Goal: Task Accomplishment & Management: Use online tool/utility

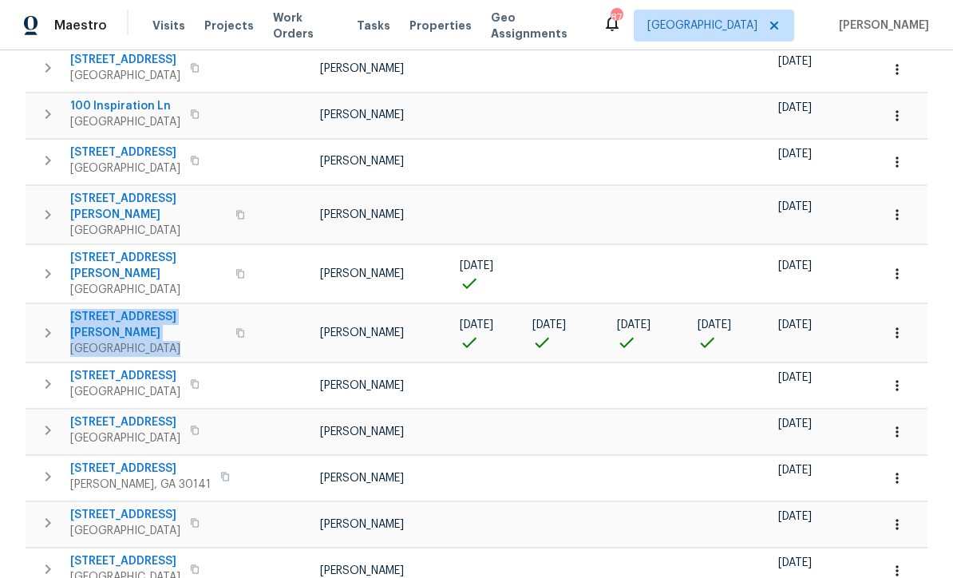
scroll to position [0, 3]
click at [232, 414] on div "7189 Woodcreek Way Douglasville, GA 30134" at bounding box center [160, 430] width 180 height 32
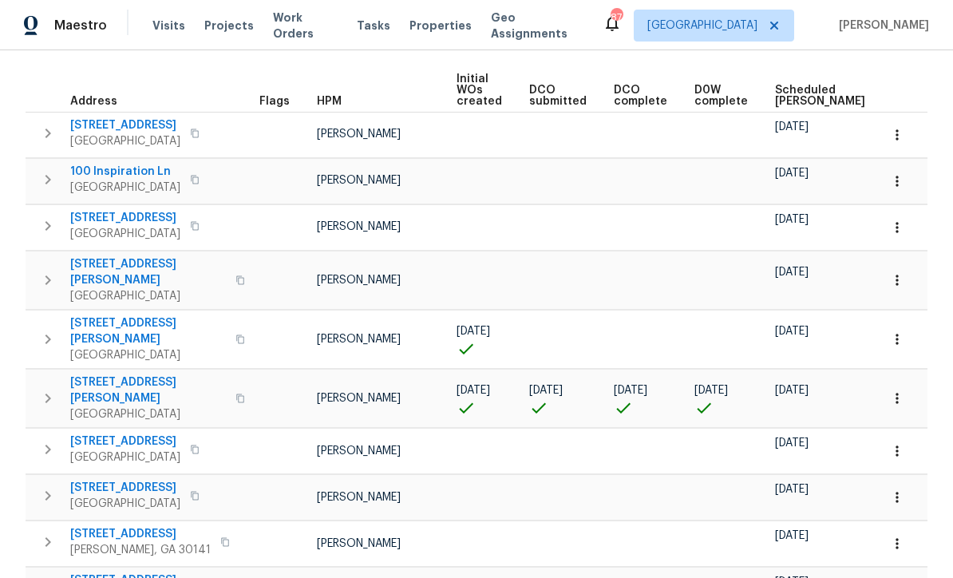
scroll to position [219, 0]
click at [119, 374] on span "149 Wimberly Way" at bounding box center [148, 390] width 156 height 32
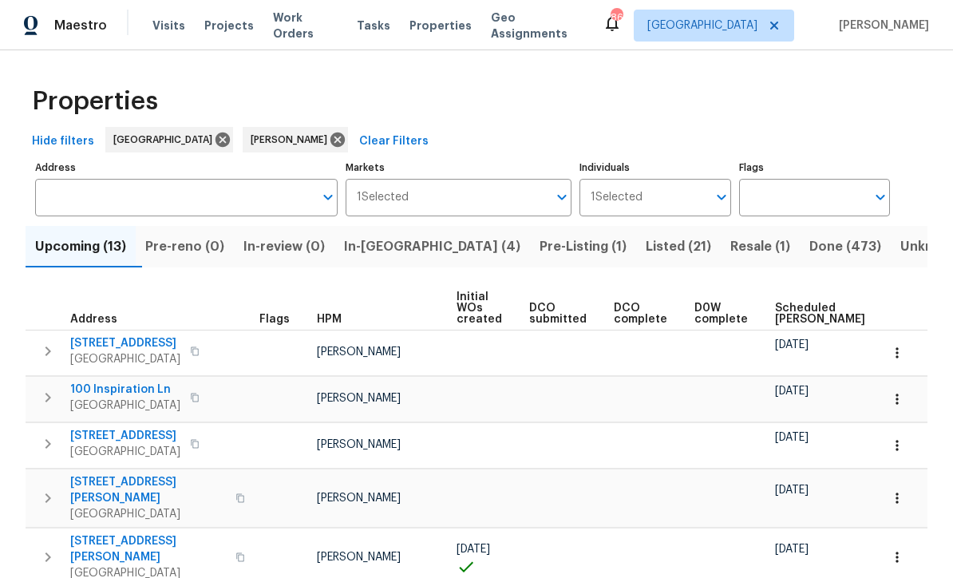
scroll to position [0, 0]
click at [413, 215] on input "Markets" at bounding box center [479, 198] width 140 height 38
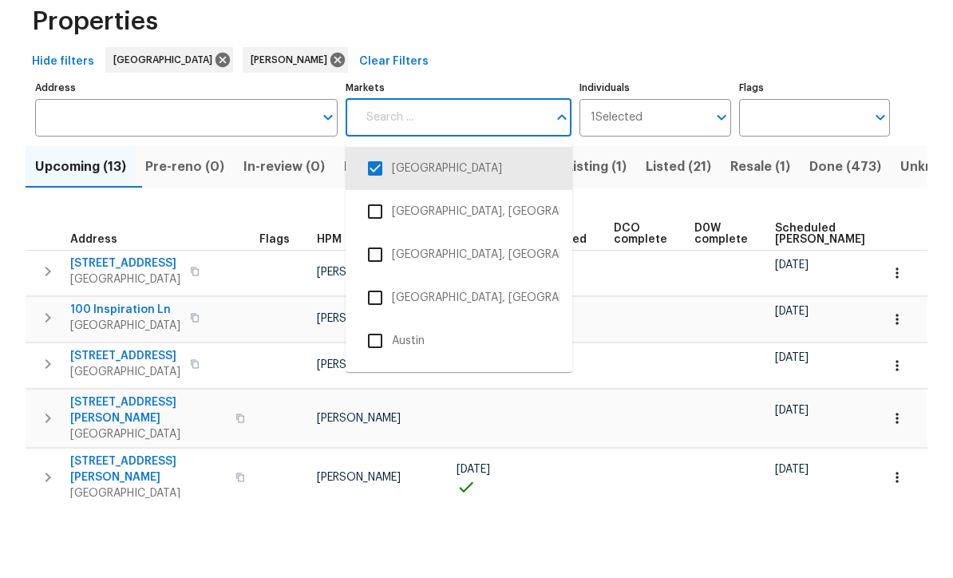
click at [554, 127] on div "Hide filters Atlanta Mirsad Srna Clear Filters" at bounding box center [477, 142] width 902 height 30
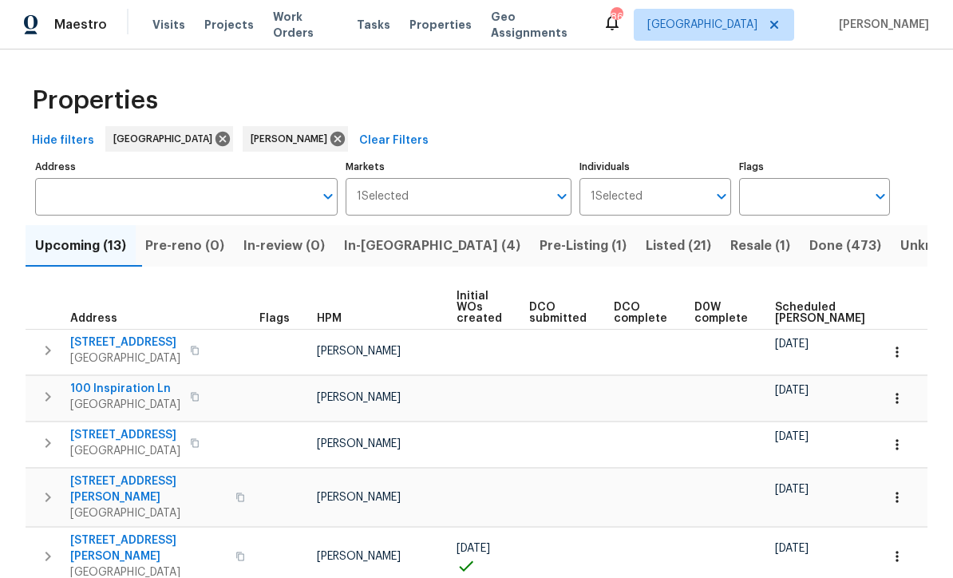
click at [408, 235] on span "In-reno (4)" at bounding box center [432, 246] width 176 height 22
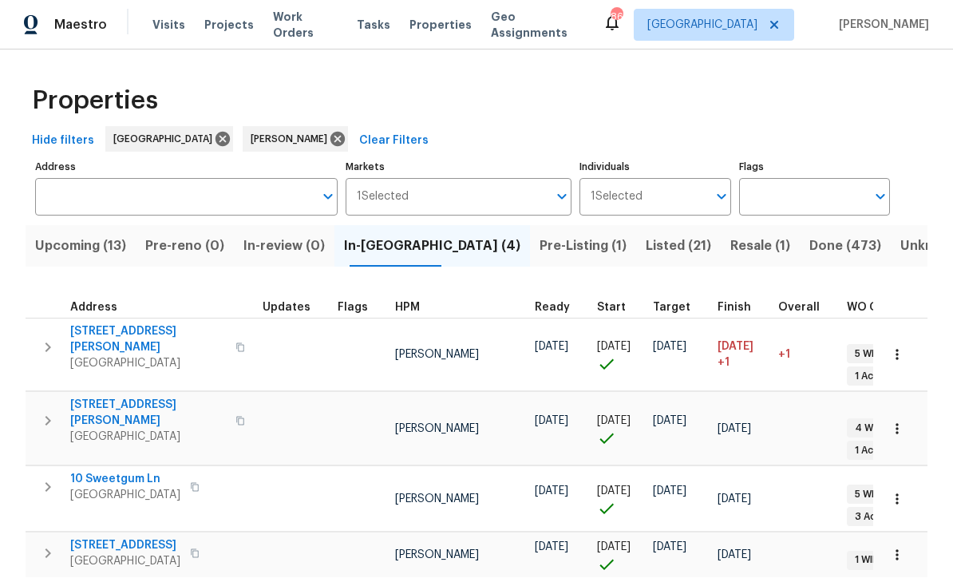
scroll to position [1, 0]
click at [140, 472] on span "10 Sweetgum Ln" at bounding box center [125, 480] width 110 height 16
click at [137, 472] on span "10 Sweetgum Ln" at bounding box center [125, 480] width 110 height 16
click at [148, 538] on span "132 Highland Dr" at bounding box center [125, 546] width 110 height 16
click at [127, 472] on span "10 Sweetgum Ln" at bounding box center [125, 480] width 110 height 16
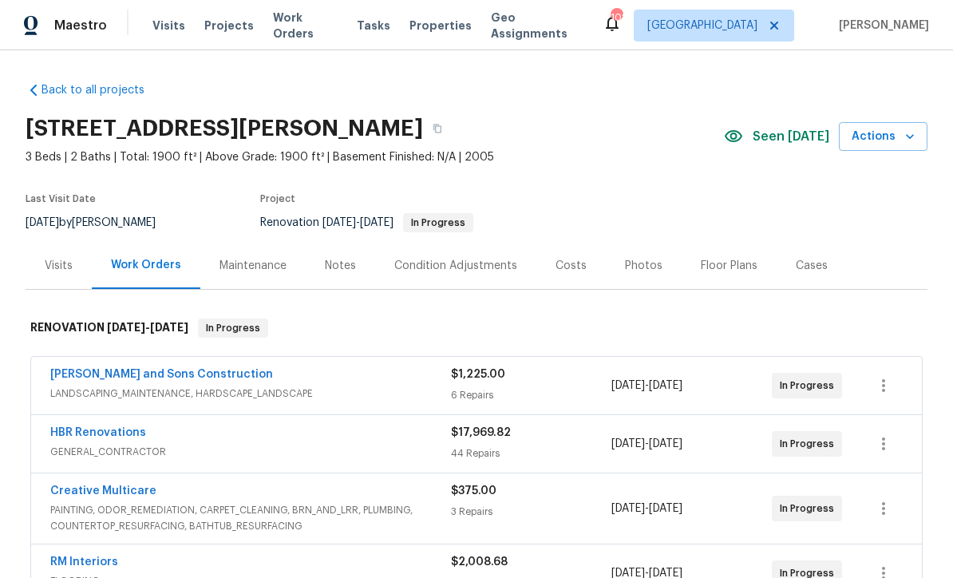
scroll to position [1, 0]
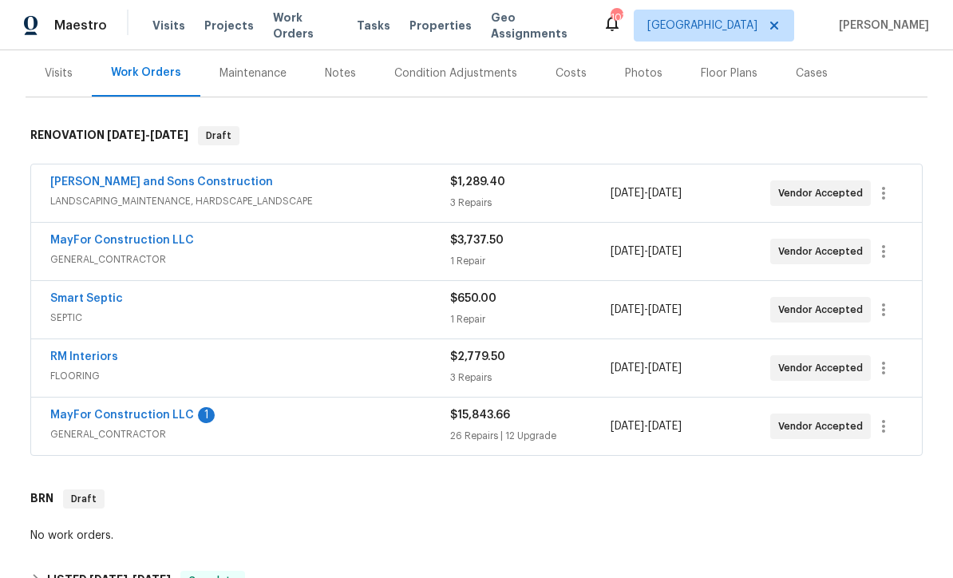
scroll to position [193, 0]
click at [117, 417] on link "MayFor Construction LLC" at bounding box center [122, 414] width 144 height 11
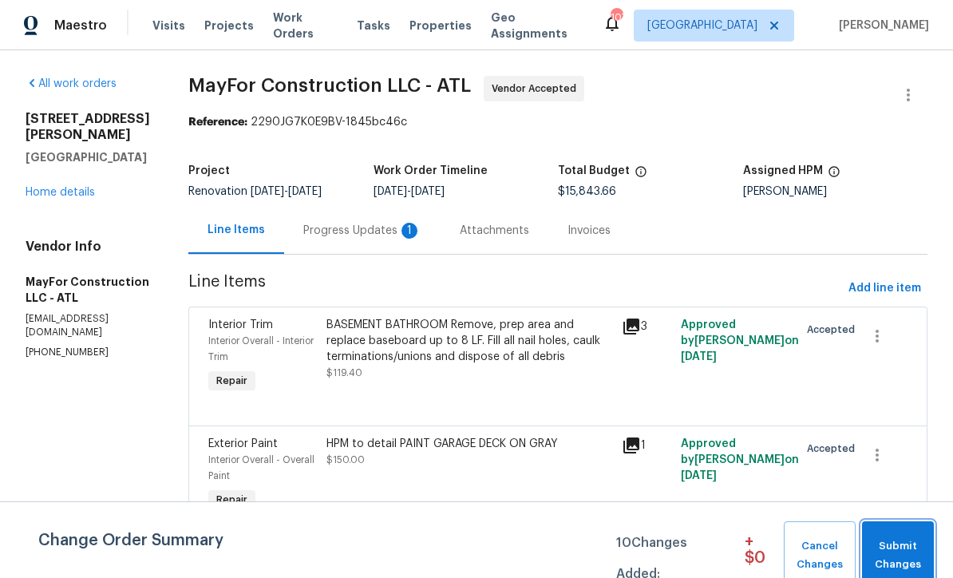
click at [888, 540] on span "Submit Changes" at bounding box center [898, 555] width 56 height 37
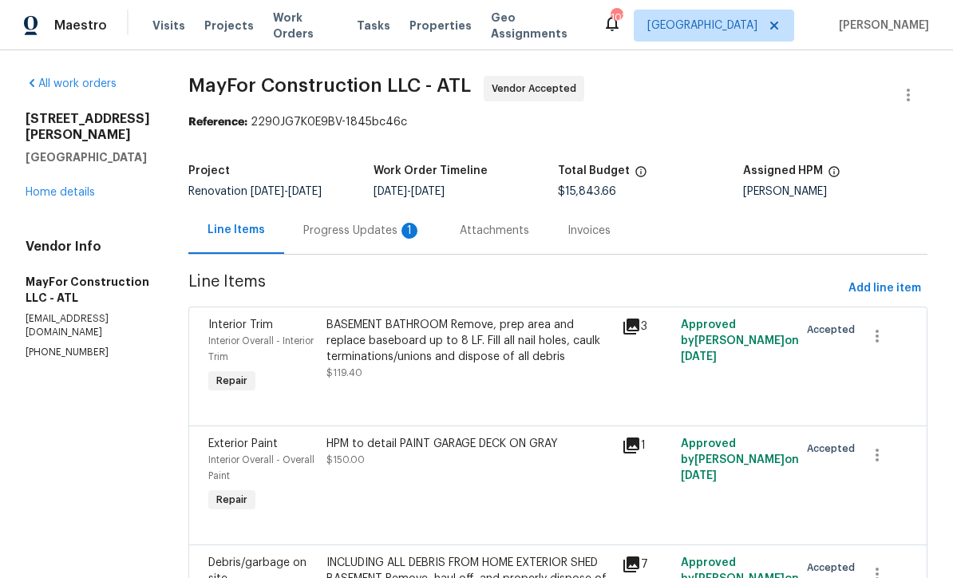
click at [354, 228] on div "Progress Updates 1" at bounding box center [362, 231] width 118 height 16
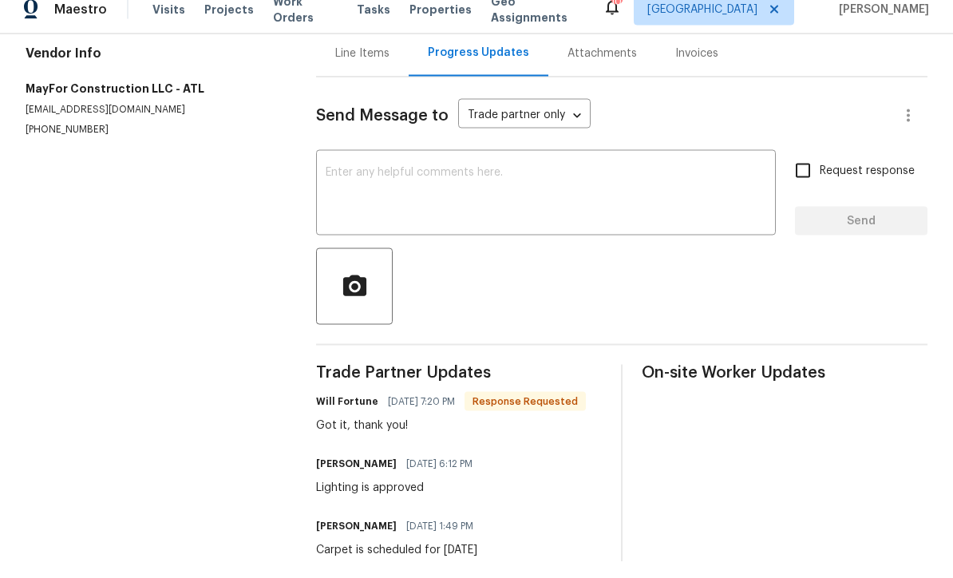
scroll to position [53, 0]
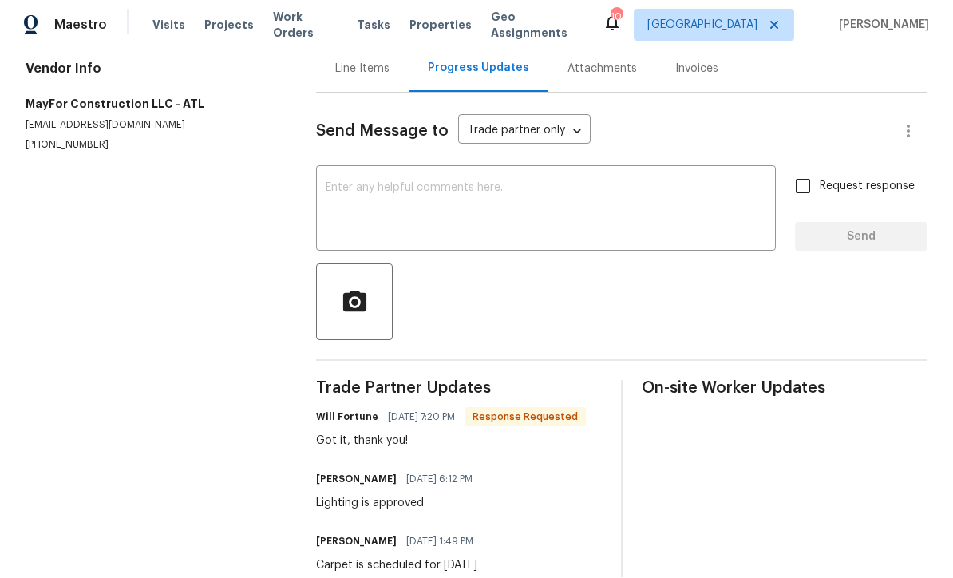
click at [341, 183] on textarea at bounding box center [546, 211] width 441 height 56
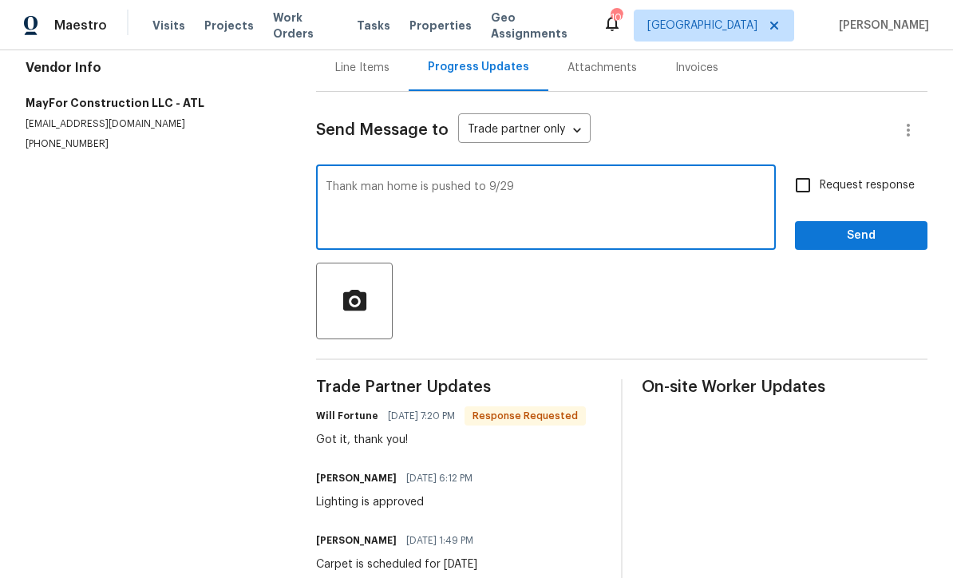
scroll to position [161, 0]
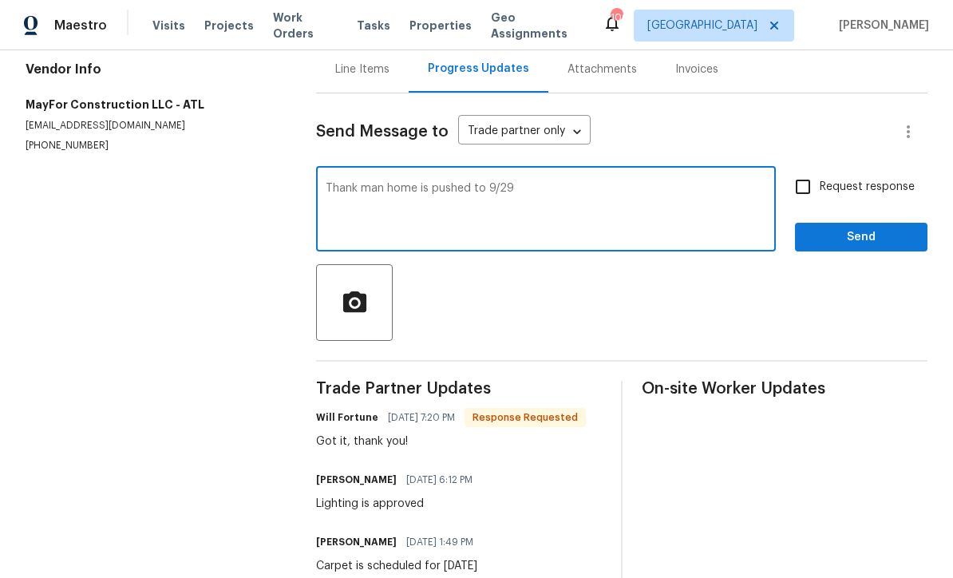
type textarea "Thank man home is pushed to 9/29"
click at [805, 170] on input "Request response" at bounding box center [803, 187] width 34 height 34
checkbox input "true"
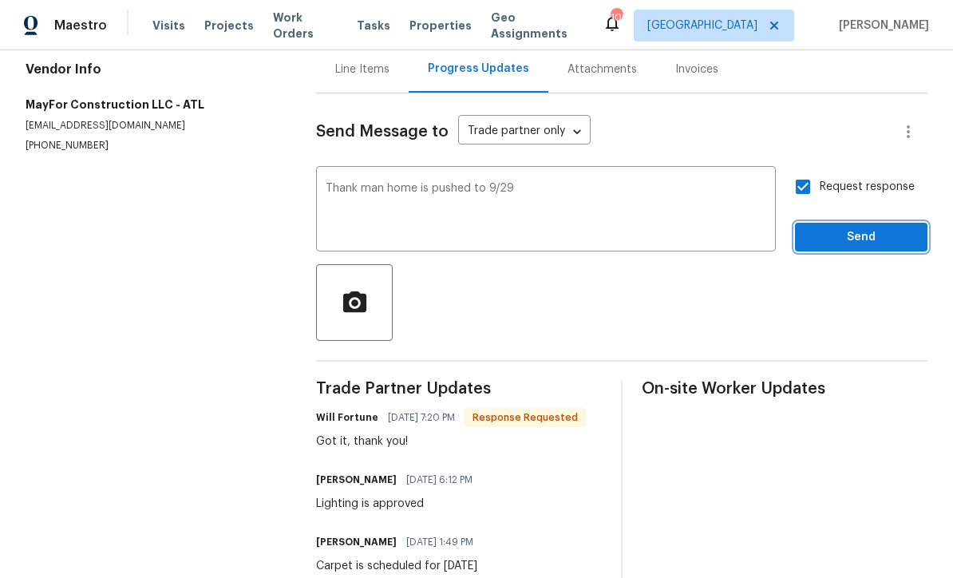
click at [855, 228] on span "Send" at bounding box center [861, 238] width 107 height 20
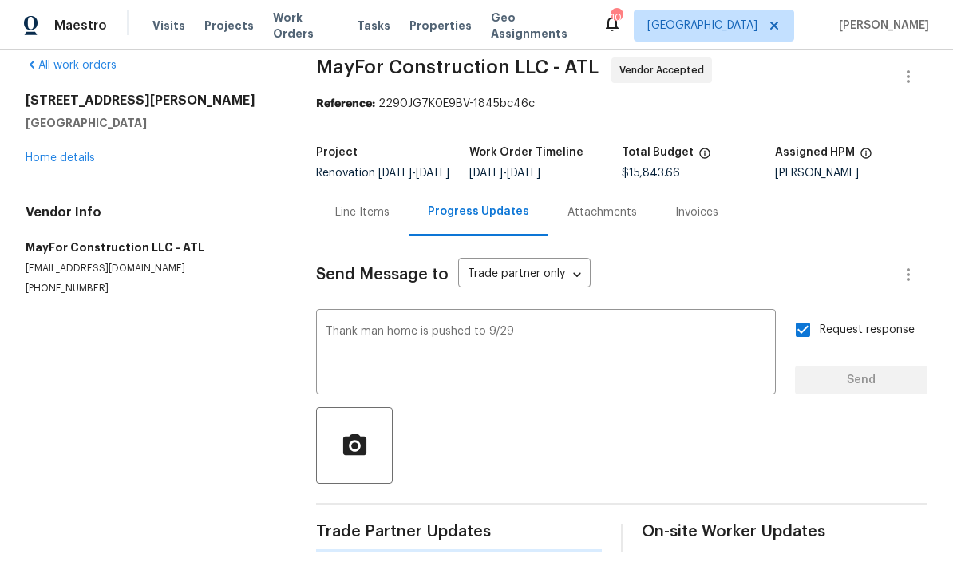
scroll to position [0, 0]
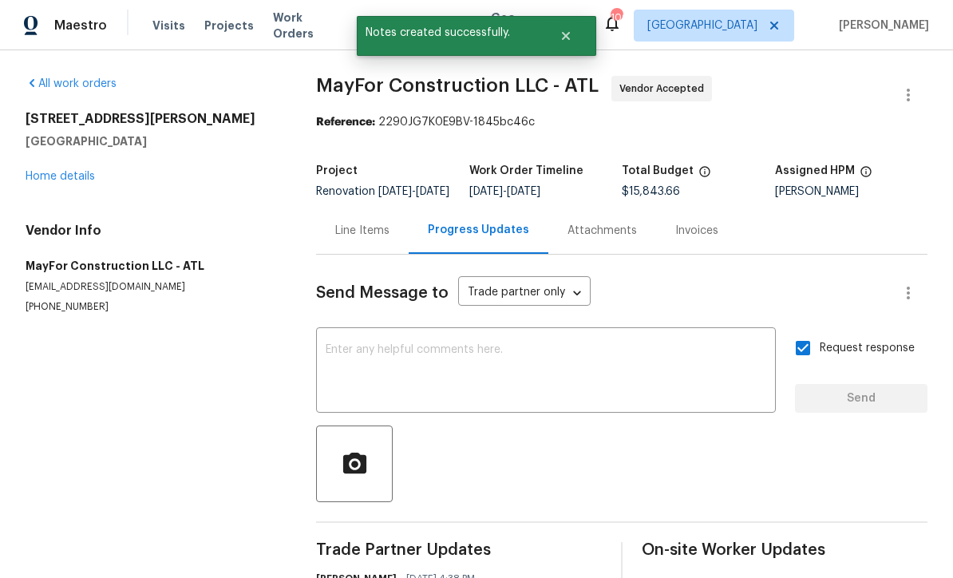
click at [54, 171] on link "Home details" at bounding box center [60, 176] width 69 height 11
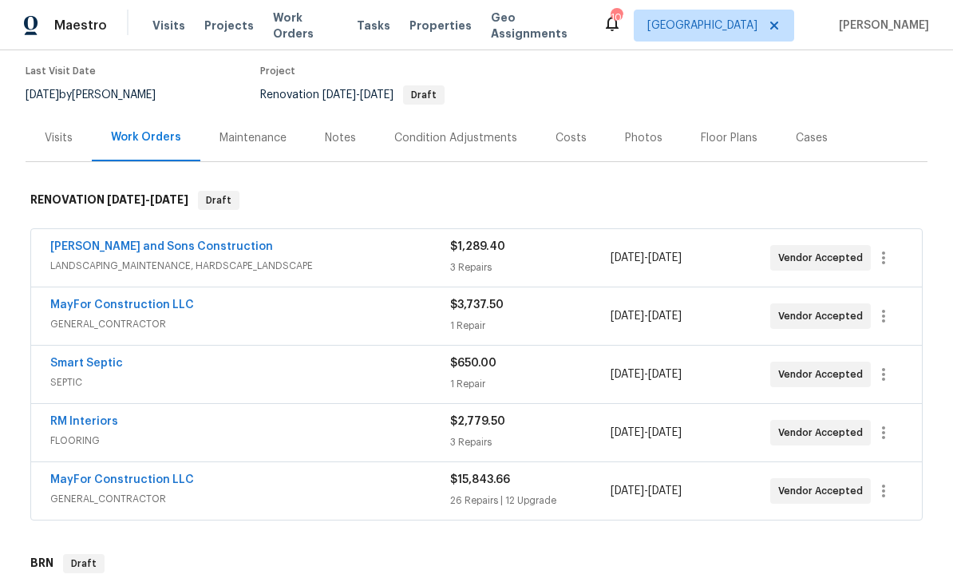
scroll to position [129, 0]
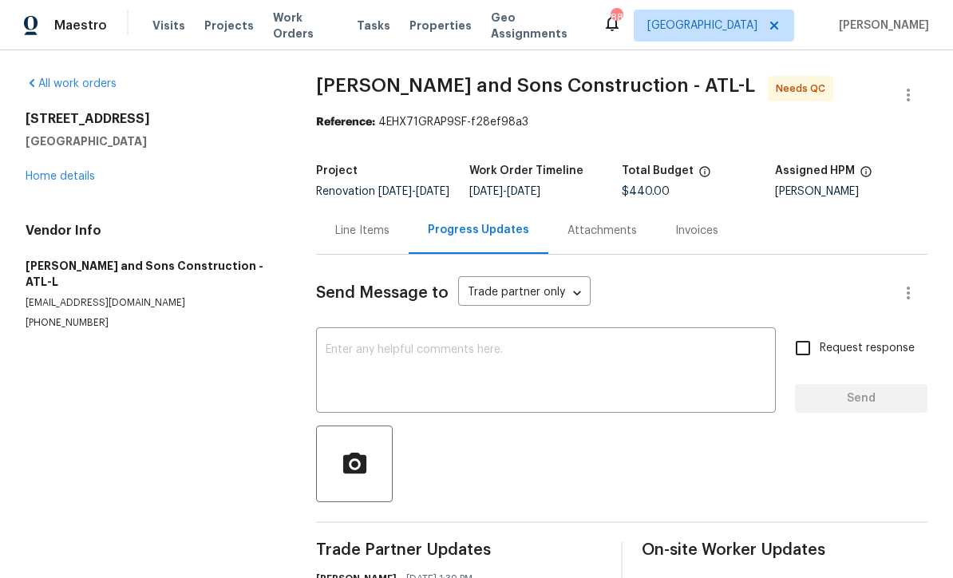
scroll to position [48, 0]
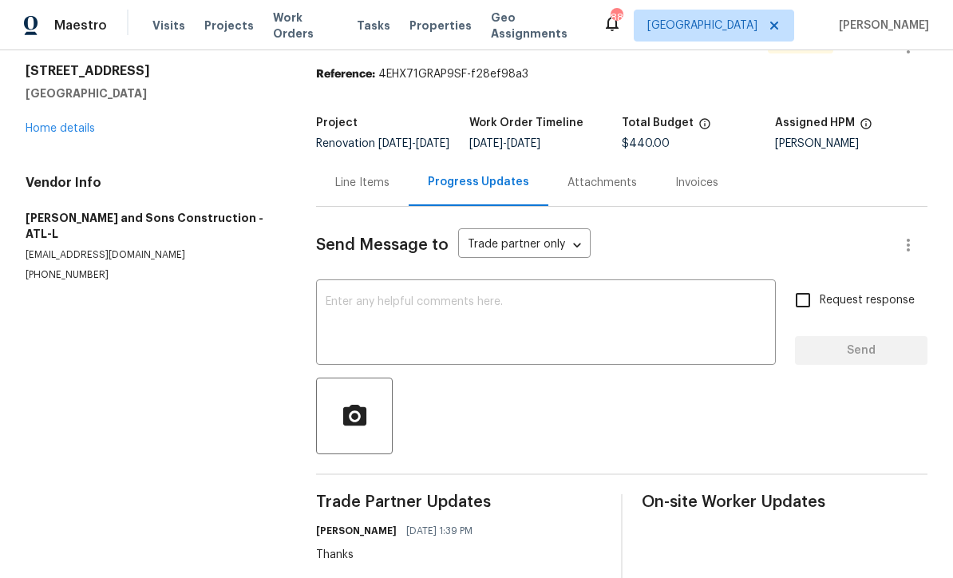
click at [366, 180] on div "Line Items" at bounding box center [362, 182] width 93 height 47
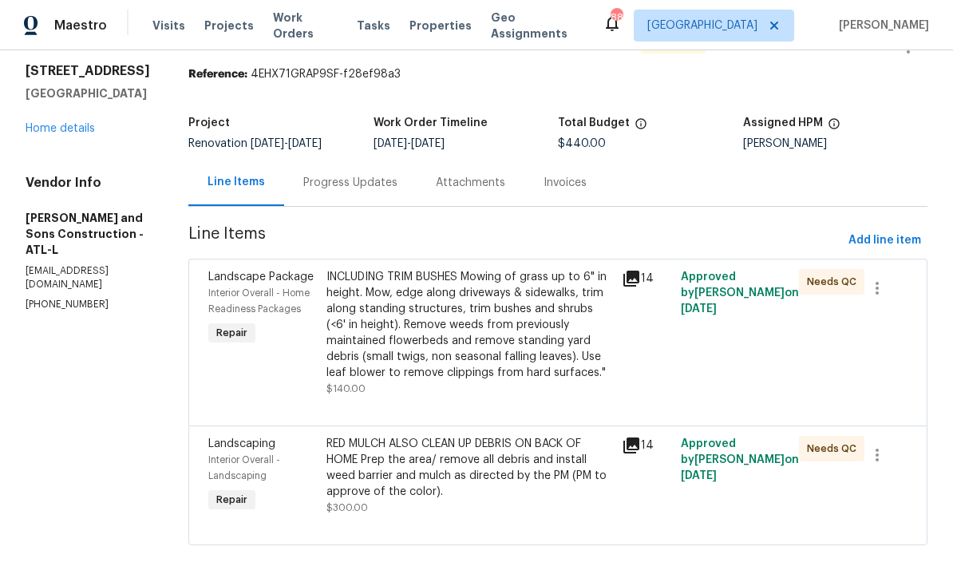
scroll to position [10, 0]
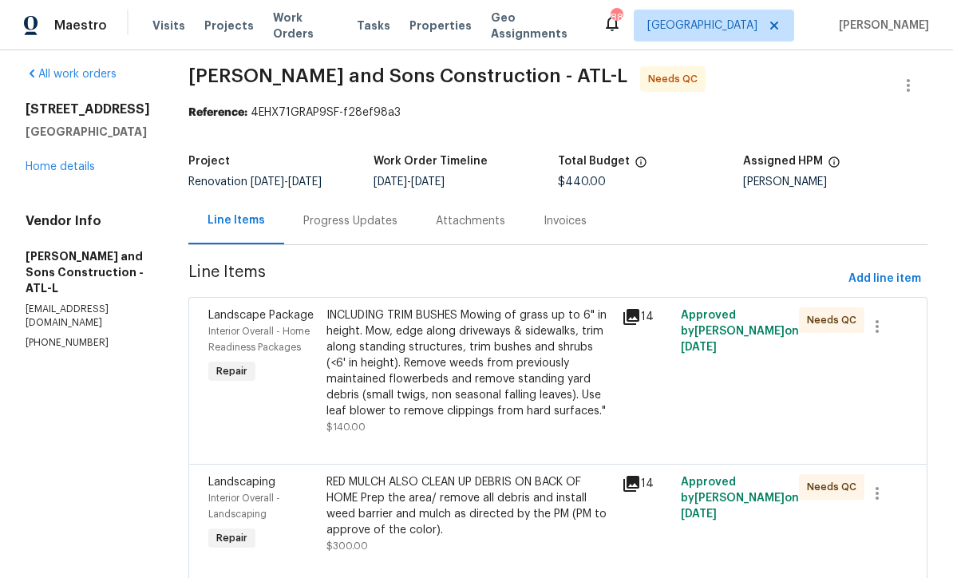
click at [489, 355] on div "INCLUDING TRIM BUSHES Mowing of grass up to 6" in height. Mow, edge along drive…" at bounding box center [469, 363] width 286 height 112
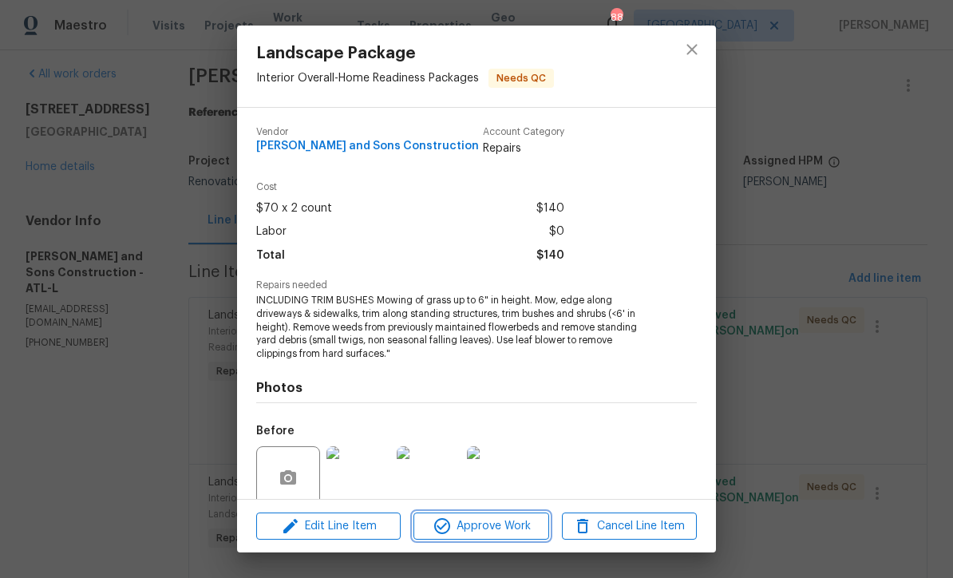
click at [494, 523] on span "Approve Work" at bounding box center [480, 526] width 125 height 20
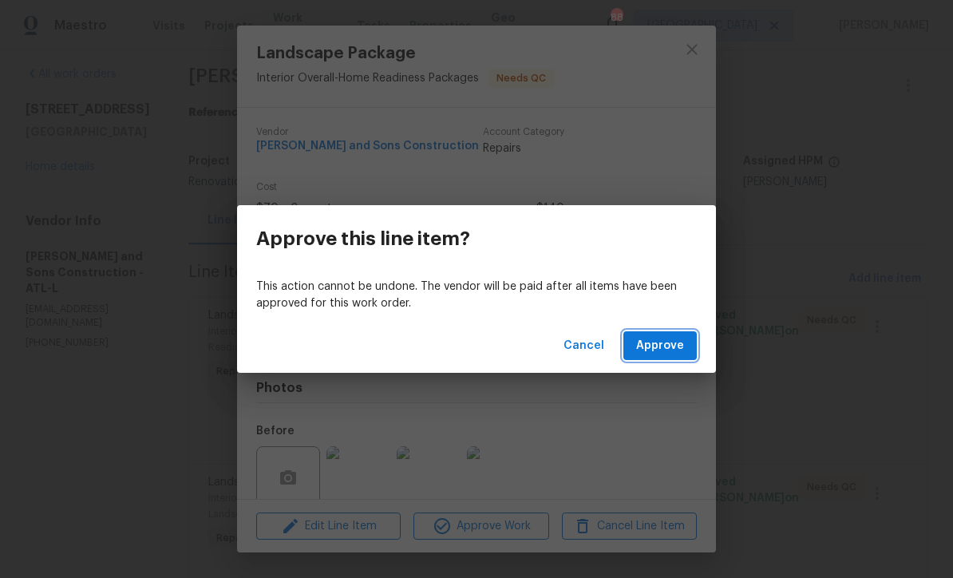
click at [680, 333] on button "Approve" at bounding box center [659, 346] width 73 height 30
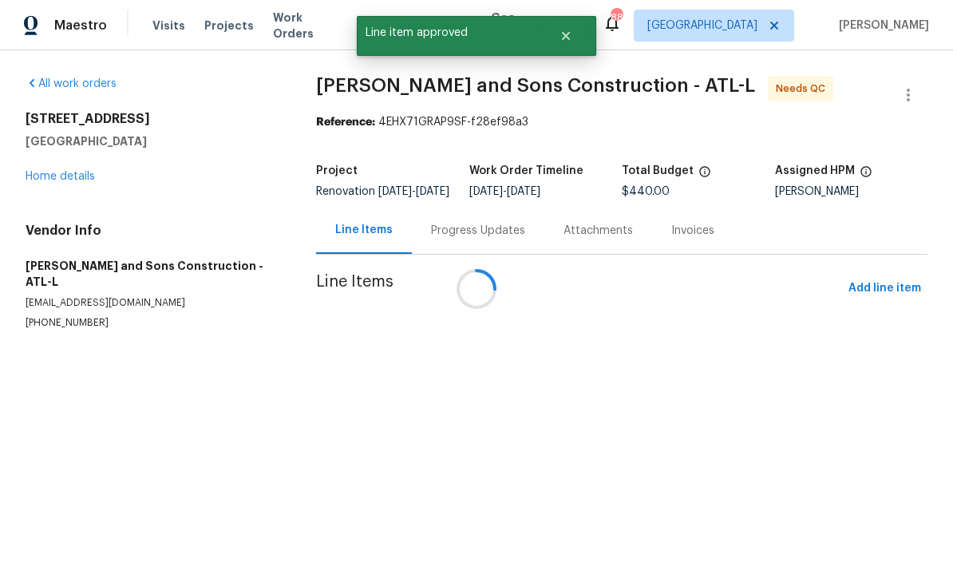
scroll to position [0, 0]
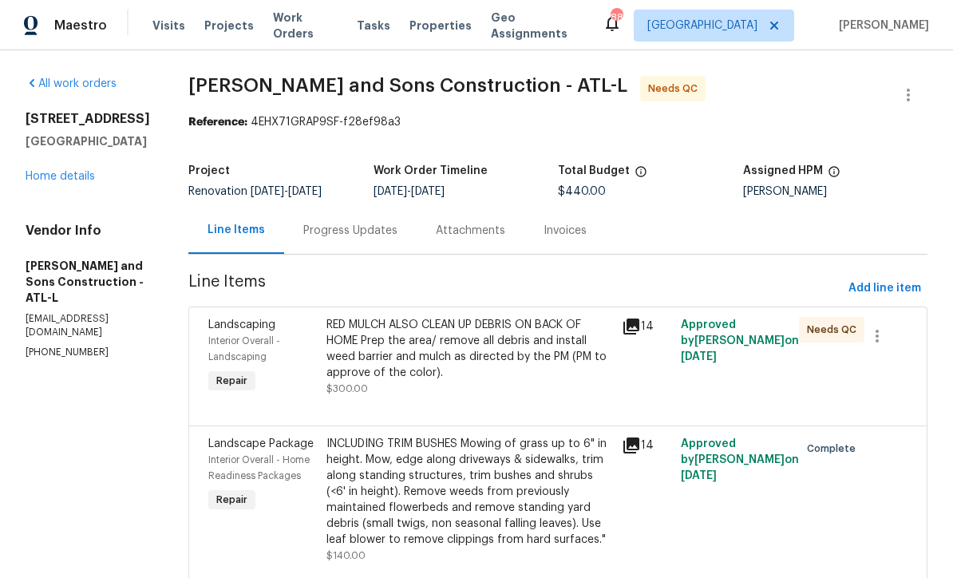
click at [520, 334] on div "RED MULCH ALSO CLEAN UP DEBRIS ON BACK OF HOME Prep the area/ remove all debris…" at bounding box center [469, 349] width 286 height 64
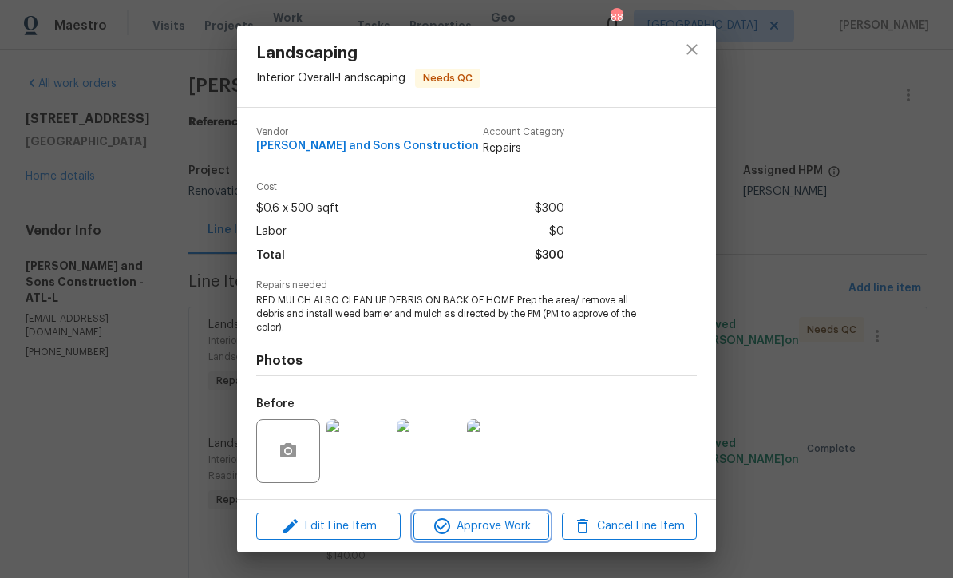
click at [523, 526] on span "Approve Work" at bounding box center [480, 526] width 125 height 20
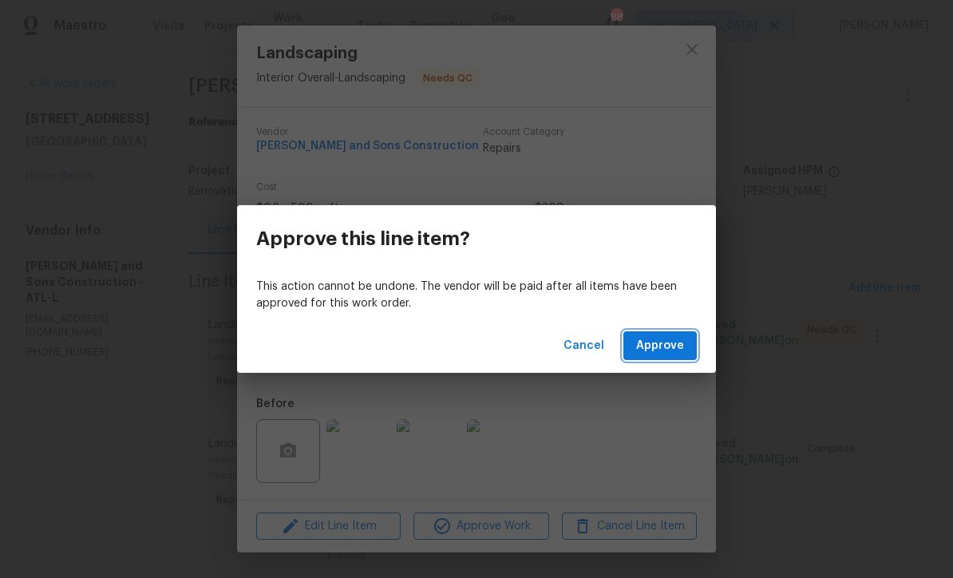
click at [684, 342] on button "Approve" at bounding box center [659, 346] width 73 height 30
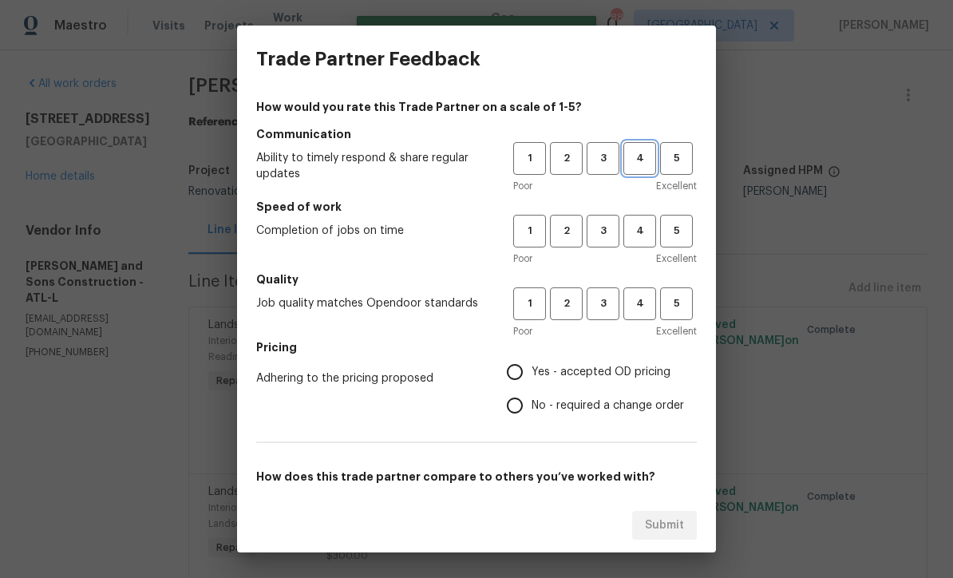
click at [646, 164] on span "4" at bounding box center [640, 158] width 30 height 18
click at [651, 226] on span "4" at bounding box center [640, 231] width 30 height 18
click at [645, 311] on span "4" at bounding box center [640, 304] width 30 height 18
click at [524, 369] on input "Yes - accepted OD pricing" at bounding box center [515, 371] width 34 height 34
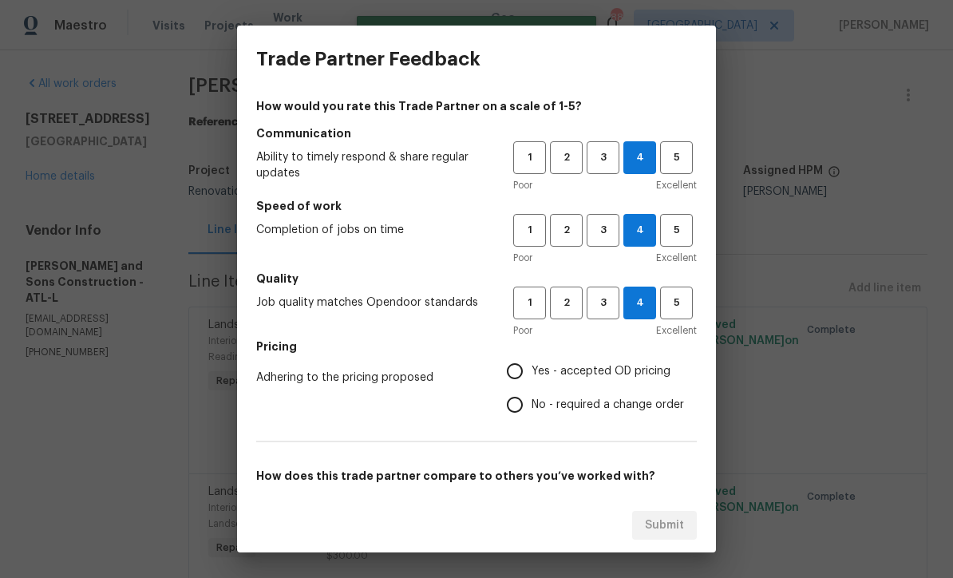
radio input "true"
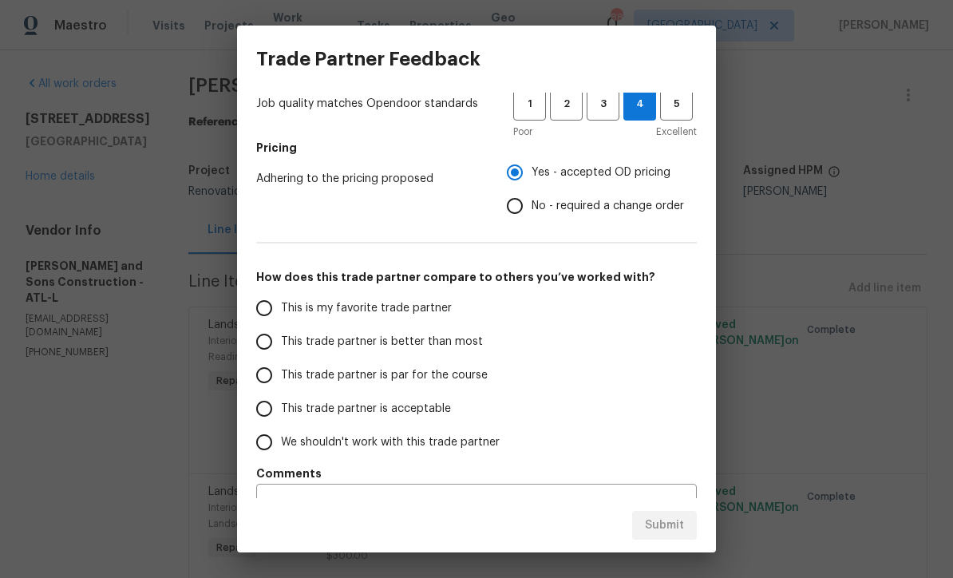
scroll to position [200, 0]
click at [265, 368] on input "This trade partner is par for the course" at bounding box center [264, 375] width 34 height 34
click at [681, 516] on span "Submit" at bounding box center [664, 526] width 39 height 20
radio input "true"
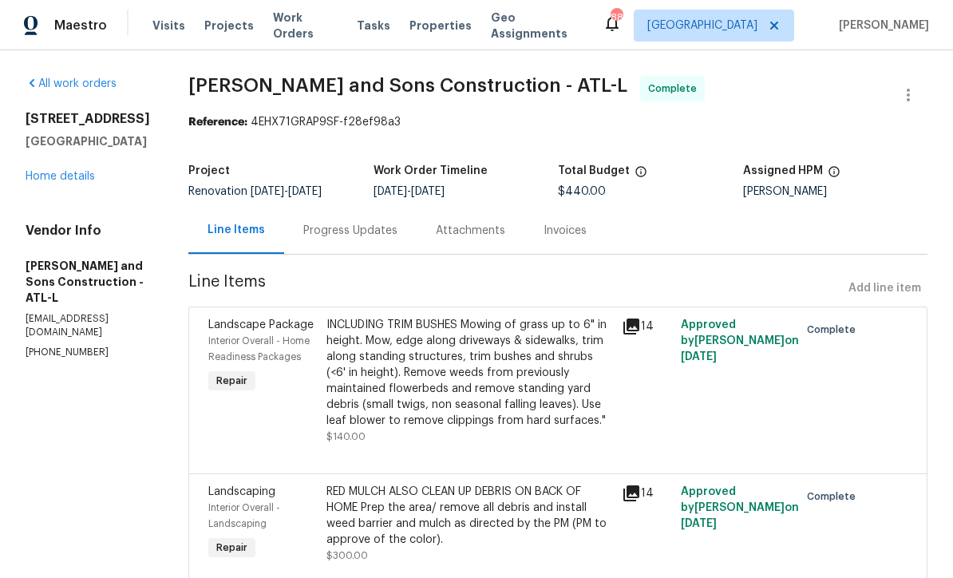
click at [680, 515] on button "Submit" at bounding box center [664, 526] width 65 height 30
click at [70, 182] on link "Home details" at bounding box center [60, 176] width 69 height 11
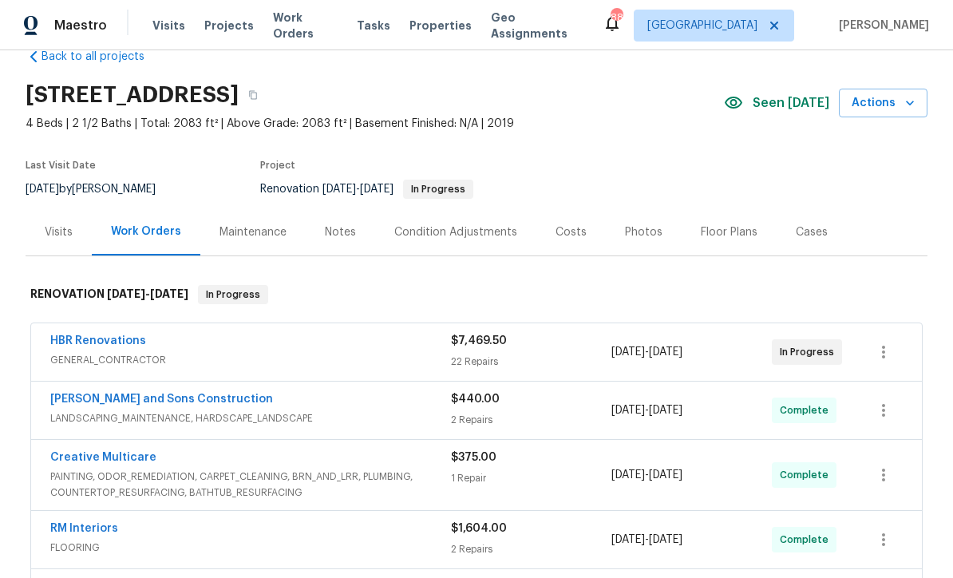
scroll to position [27, 0]
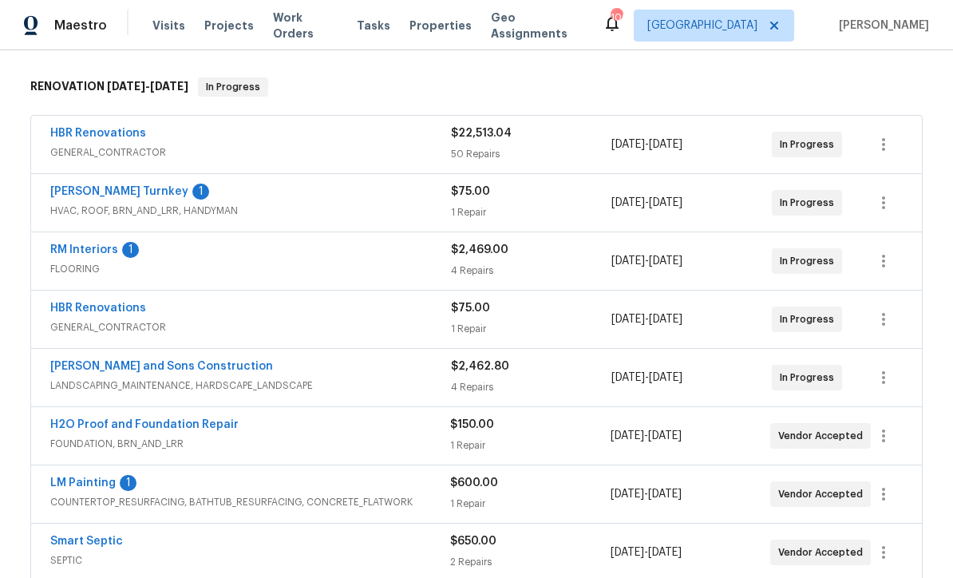
scroll to position [246, 0]
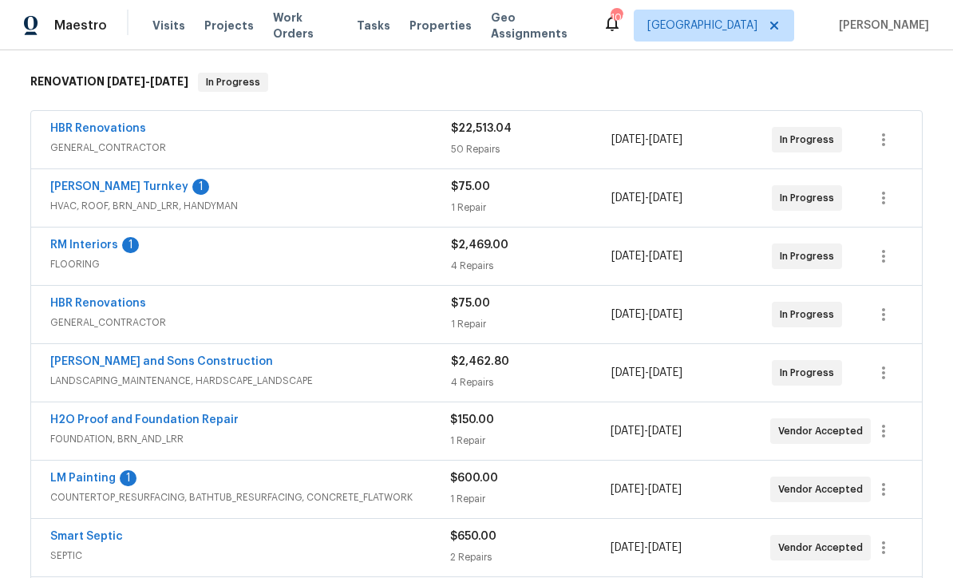
click at [91, 478] on link "LM Painting" at bounding box center [82, 478] width 65 height 11
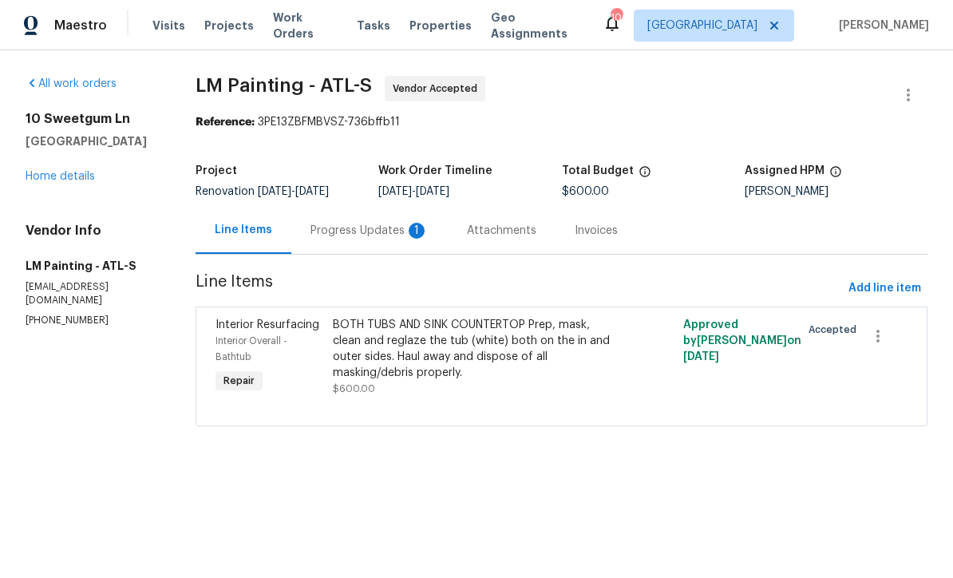
click at [392, 239] on div "Progress Updates 1" at bounding box center [370, 231] width 118 height 16
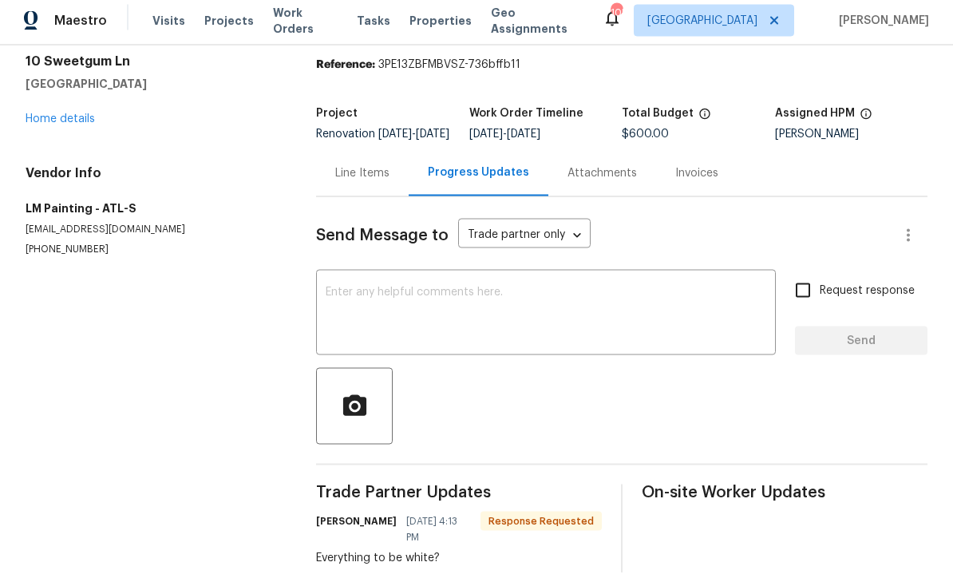
scroll to position [53, 0]
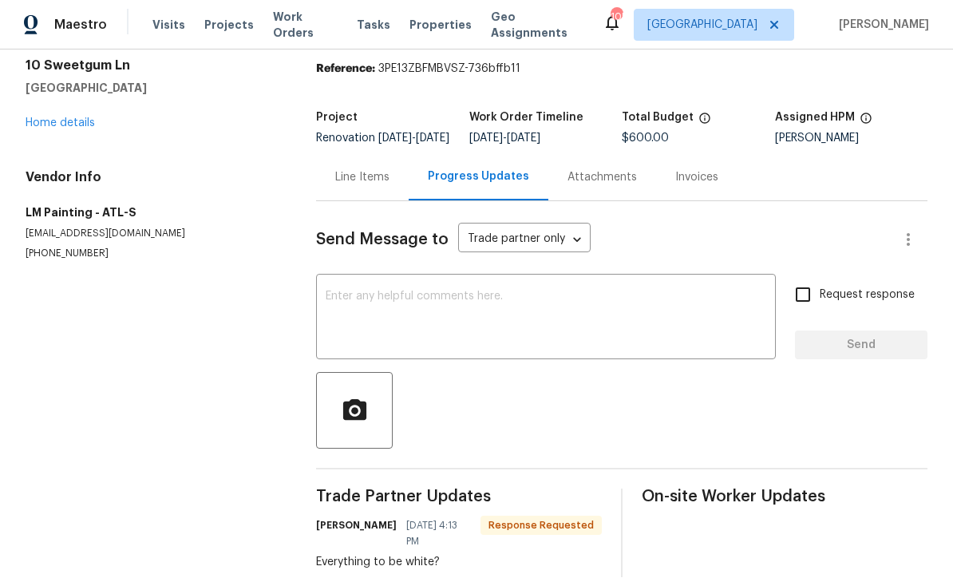
click at [344, 291] on textarea at bounding box center [546, 319] width 441 height 56
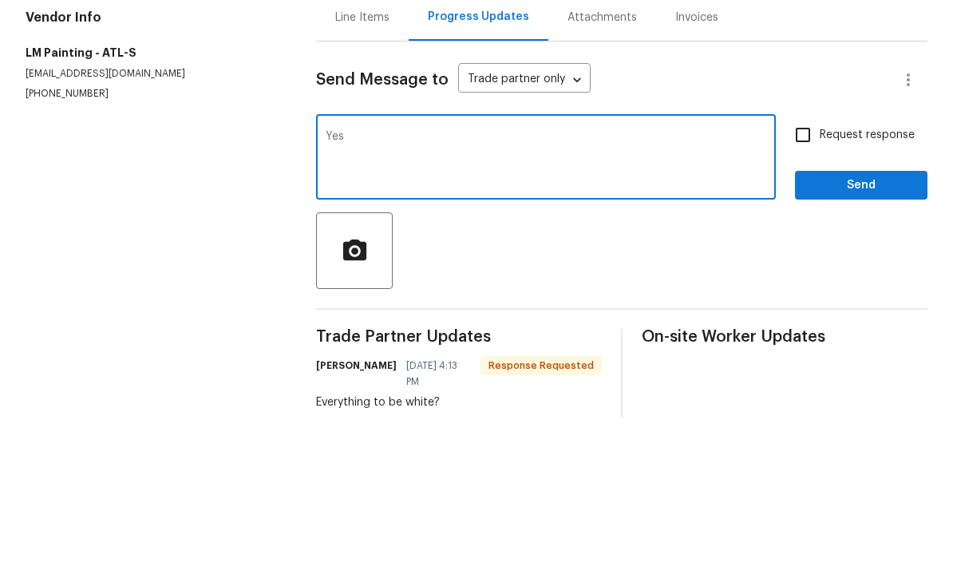
type textarea "Yes"
click at [805, 279] on input "Request response" at bounding box center [803, 296] width 34 height 34
checkbox input "true"
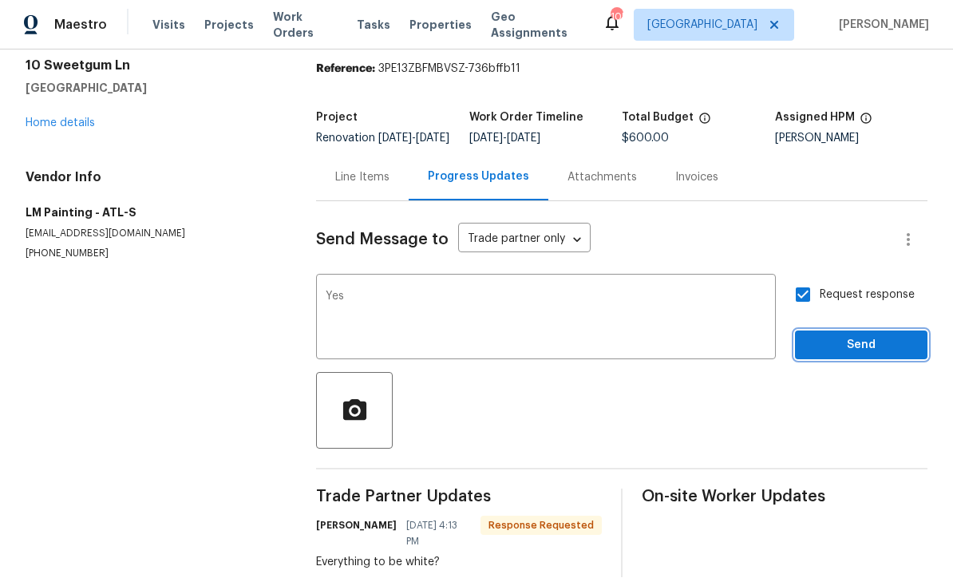
click at [875, 331] on button "Send" at bounding box center [861, 346] width 133 height 30
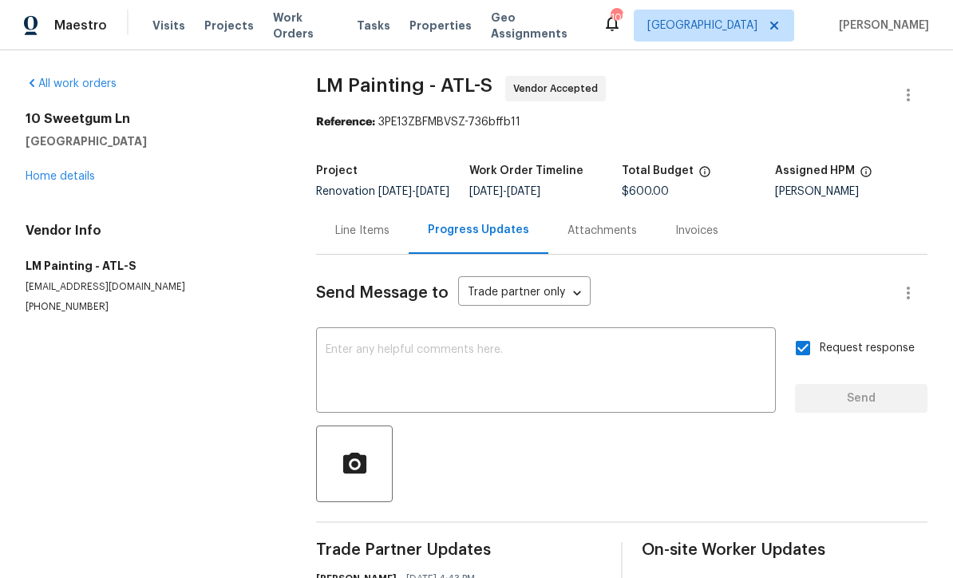
click at [54, 171] on link "Home details" at bounding box center [60, 176] width 69 height 11
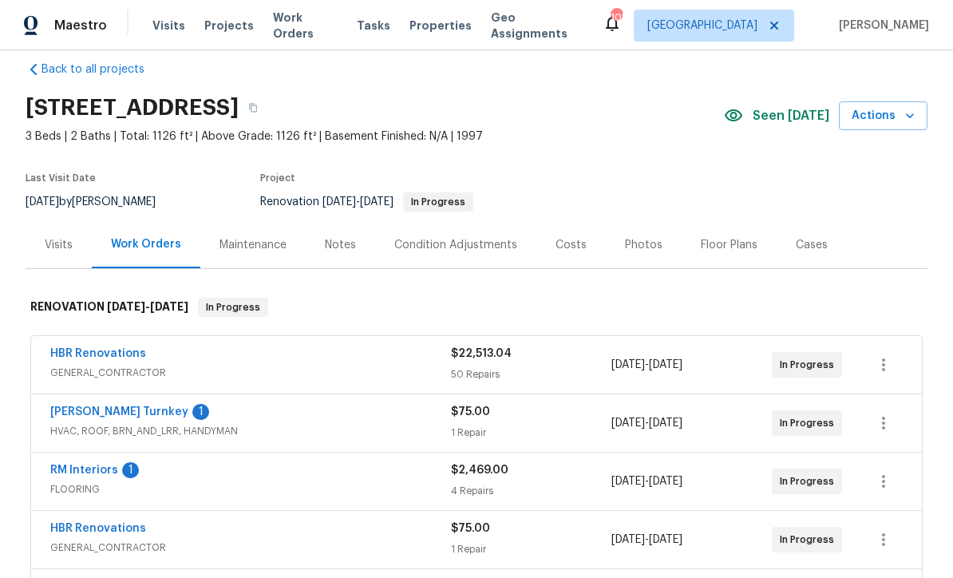
scroll to position [10, 0]
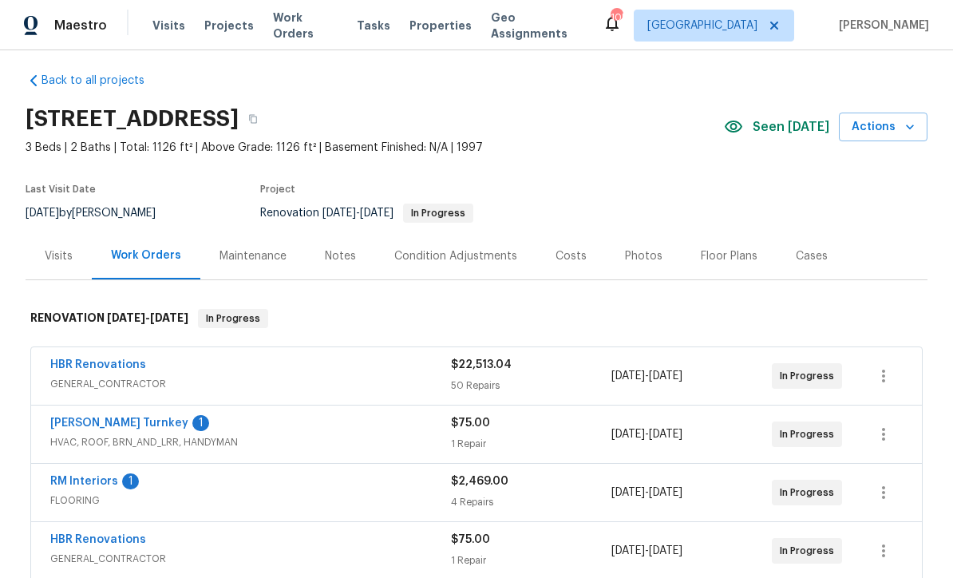
click at [87, 359] on link "HBR Renovations" at bounding box center [98, 364] width 96 height 11
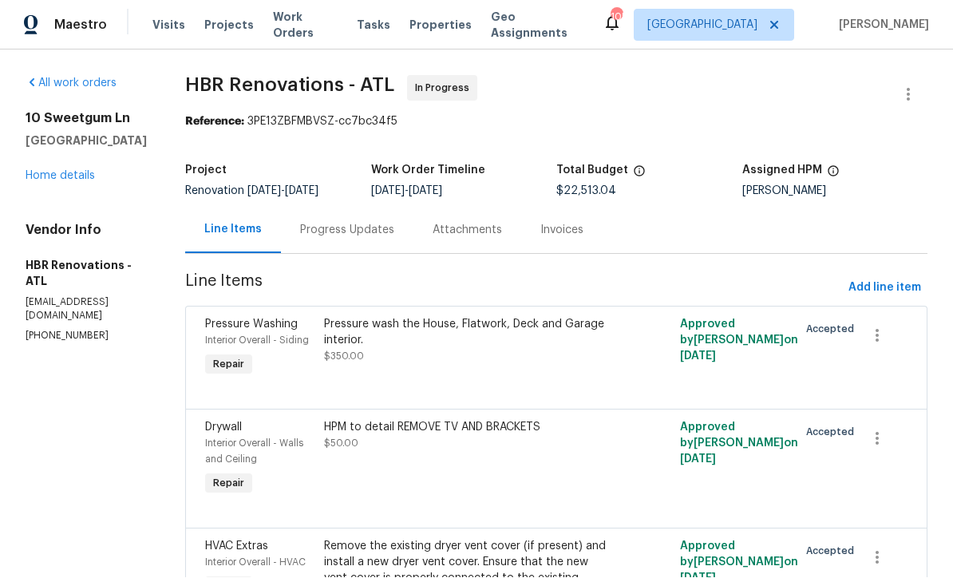
scroll to position [1, 0]
click at [53, 175] on link "Home details" at bounding box center [60, 176] width 69 height 11
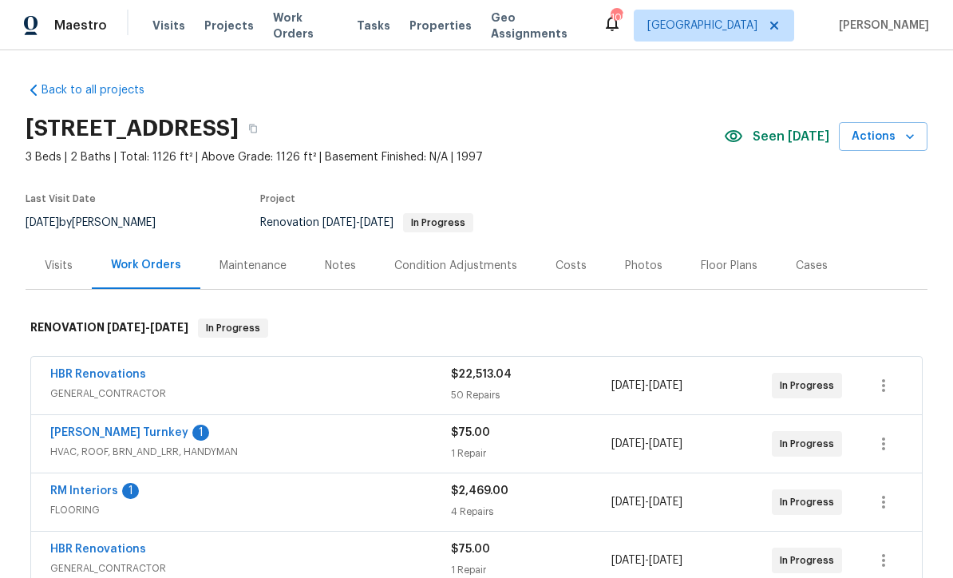
click at [93, 373] on link "HBR Renovations" at bounding box center [98, 374] width 96 height 11
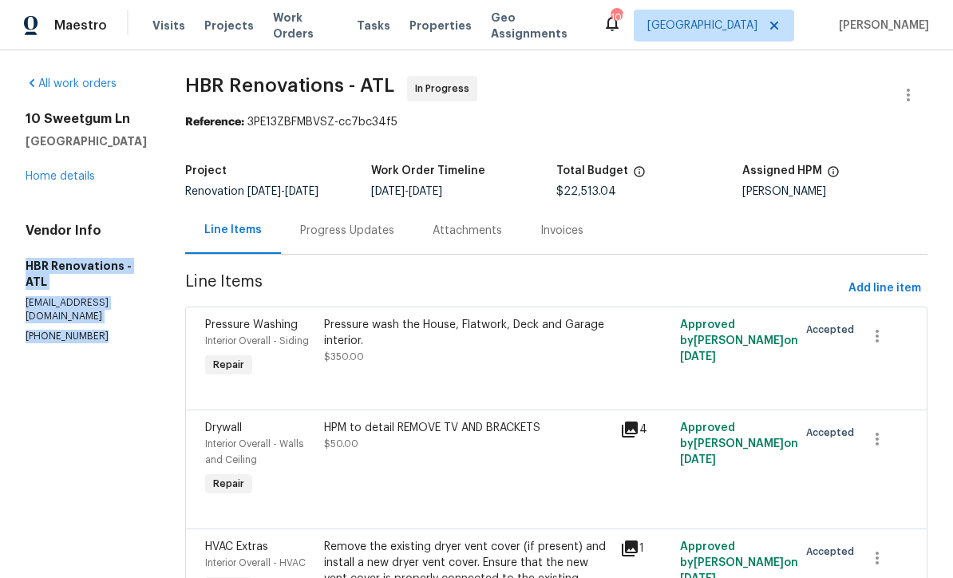
click at [50, 176] on link "Home details" at bounding box center [60, 176] width 69 height 11
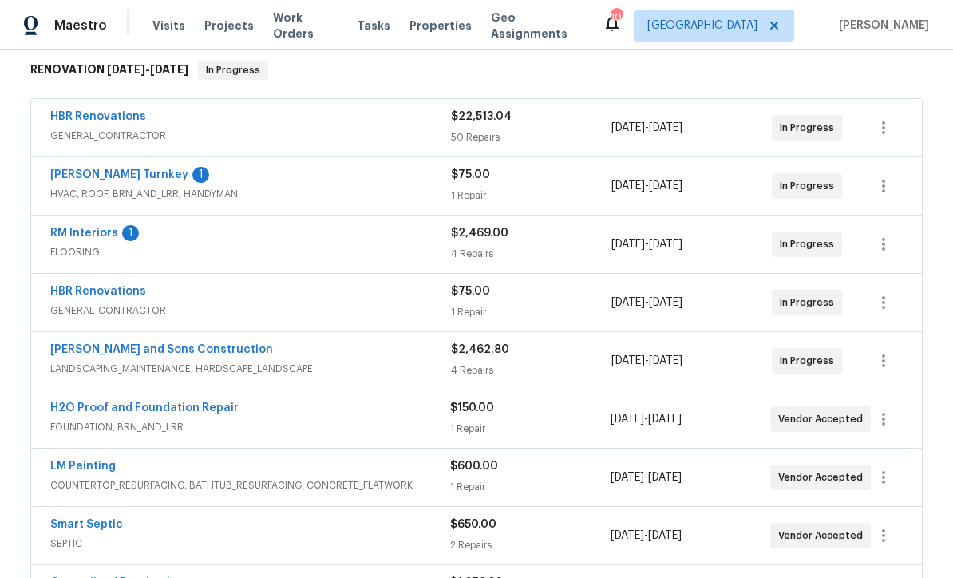
scroll to position [341, 0]
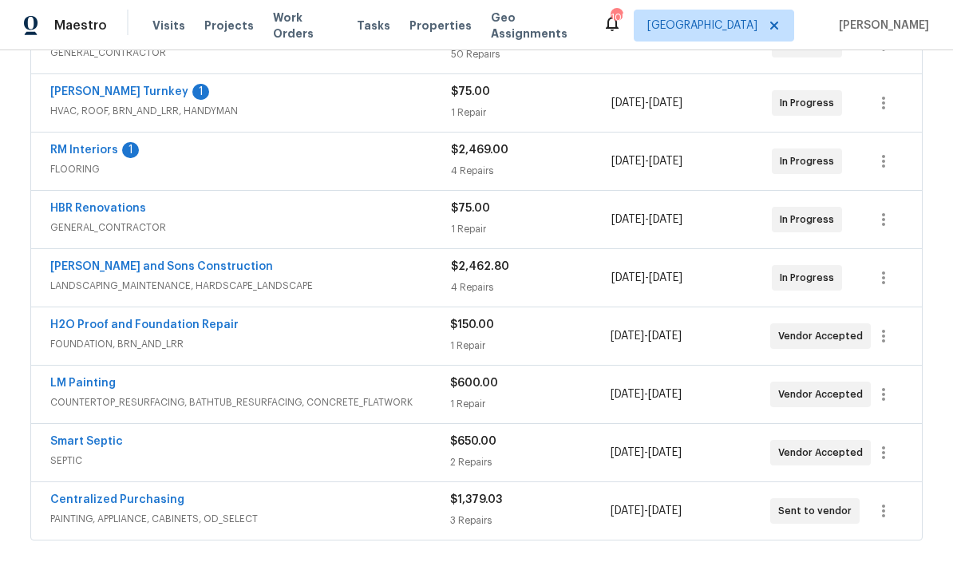
click at [74, 381] on link "LM Painting" at bounding box center [82, 383] width 65 height 11
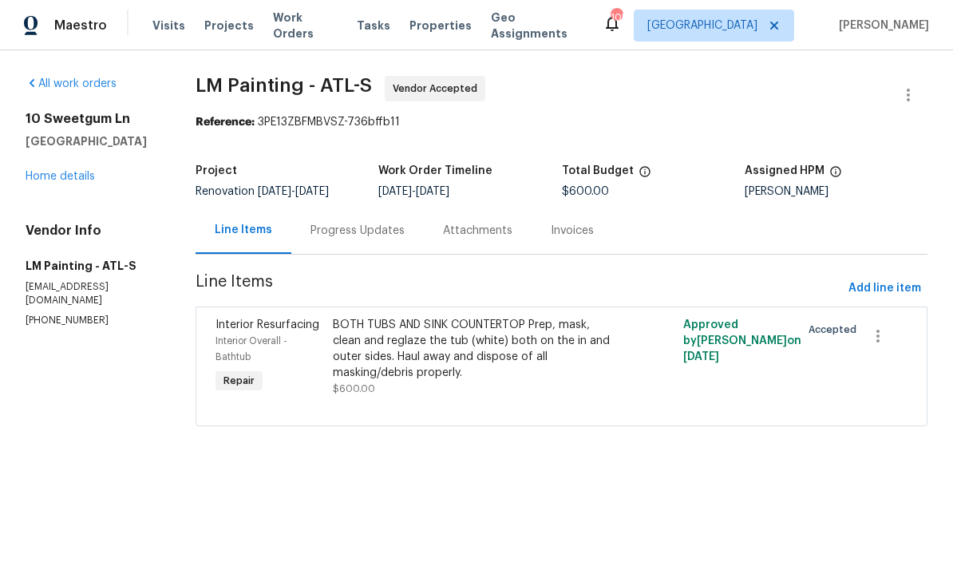
click at [377, 239] on div "Progress Updates" at bounding box center [358, 231] width 94 height 16
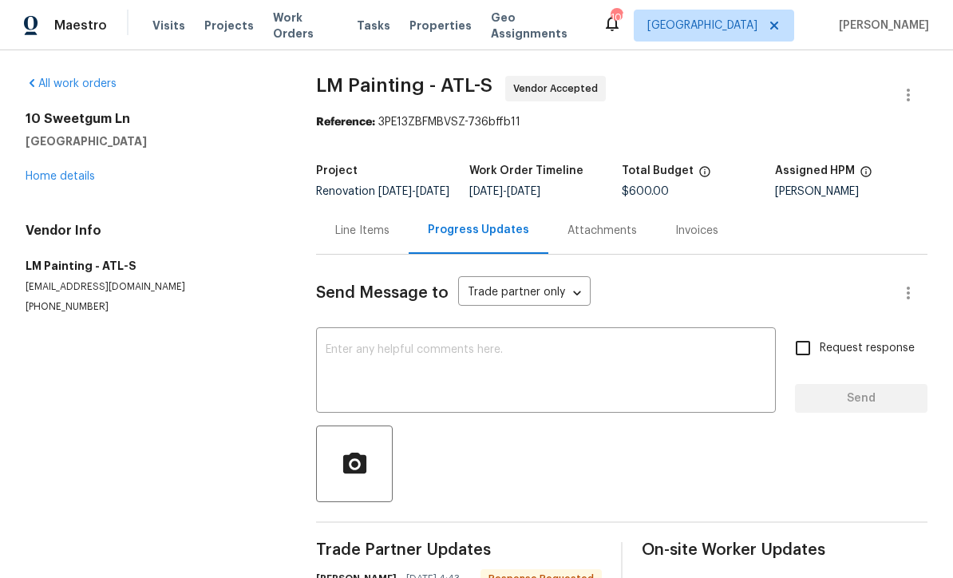
click at [333, 365] on textarea at bounding box center [546, 372] width 441 height 56
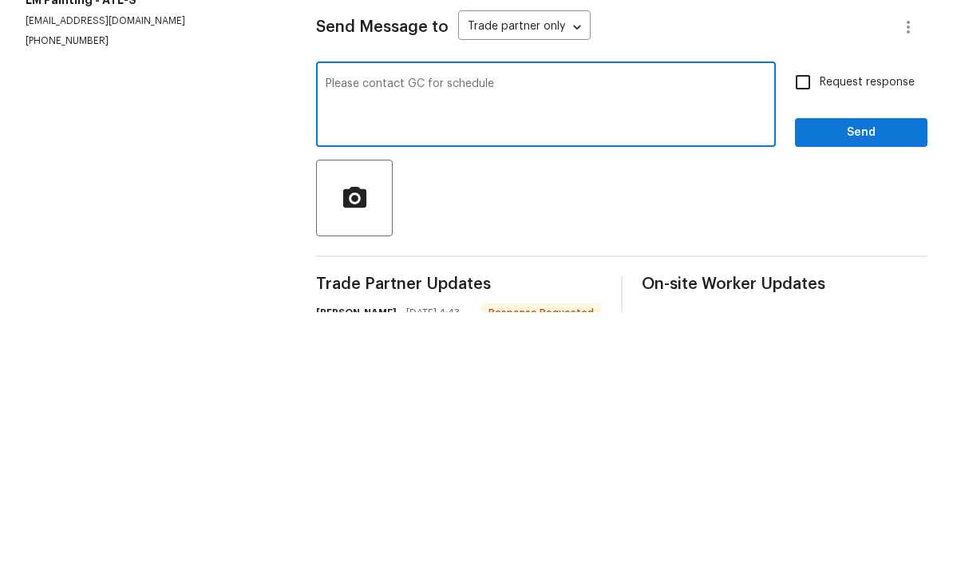
click at [527, 344] on textarea "Please contact GC for schedule" at bounding box center [546, 372] width 441 height 56
paste textarea "HBR Renovations - ATL hbrrenovation@gmail.com (404) 718-0382"
type textarea "Please contact GC for schedule HBR Renovations - ATL hbrrenovation@gmail.com (4…"
click at [808, 331] on input "Request response" at bounding box center [803, 348] width 34 height 34
checkbox input "true"
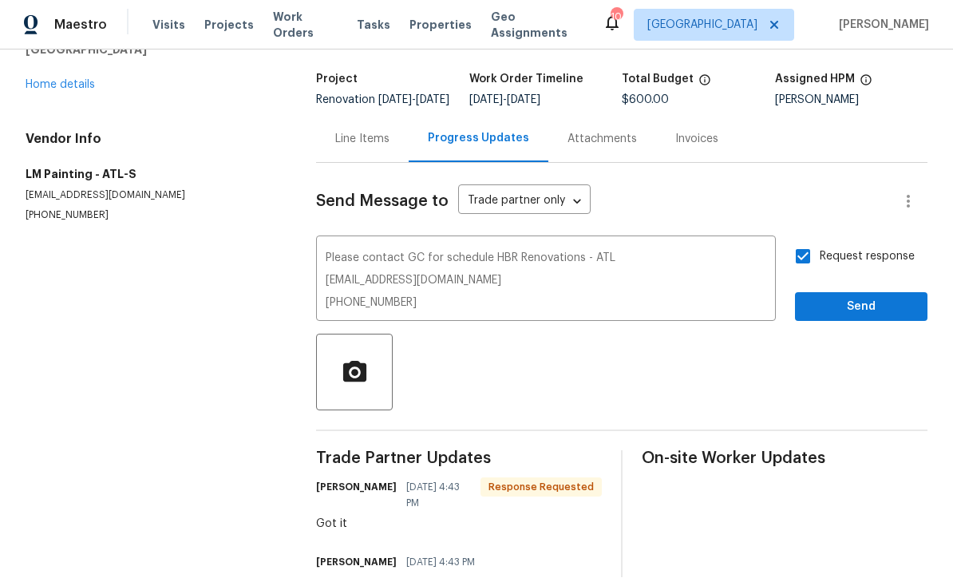
scroll to position [92, 0]
click at [889, 297] on span "Send" at bounding box center [861, 307] width 107 height 20
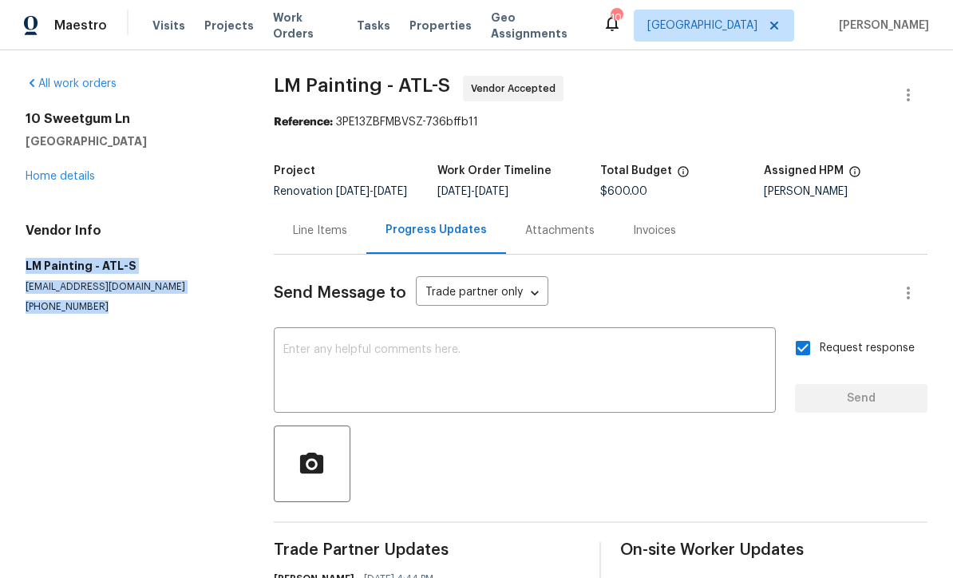
click at [49, 171] on link "Home details" at bounding box center [60, 176] width 69 height 11
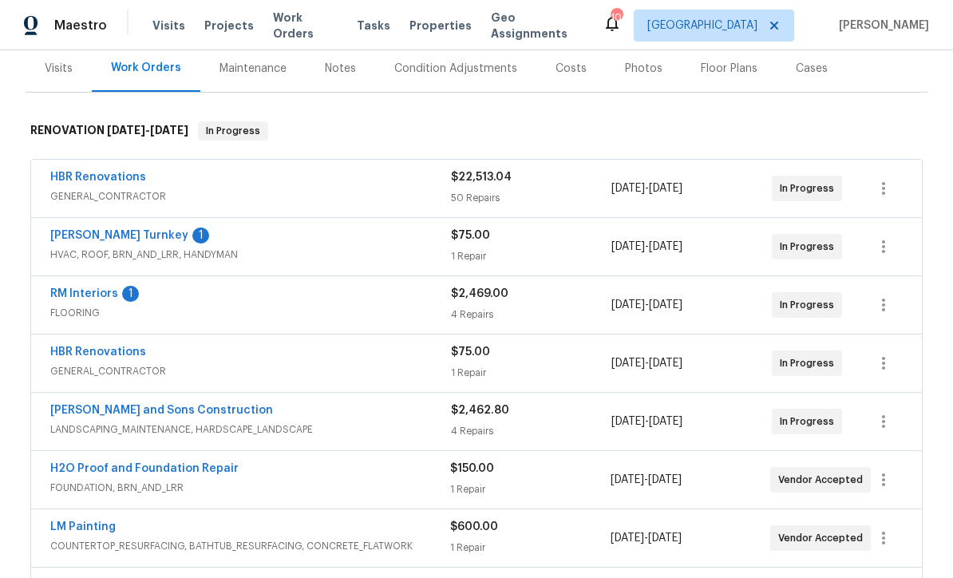
scroll to position [199, 0]
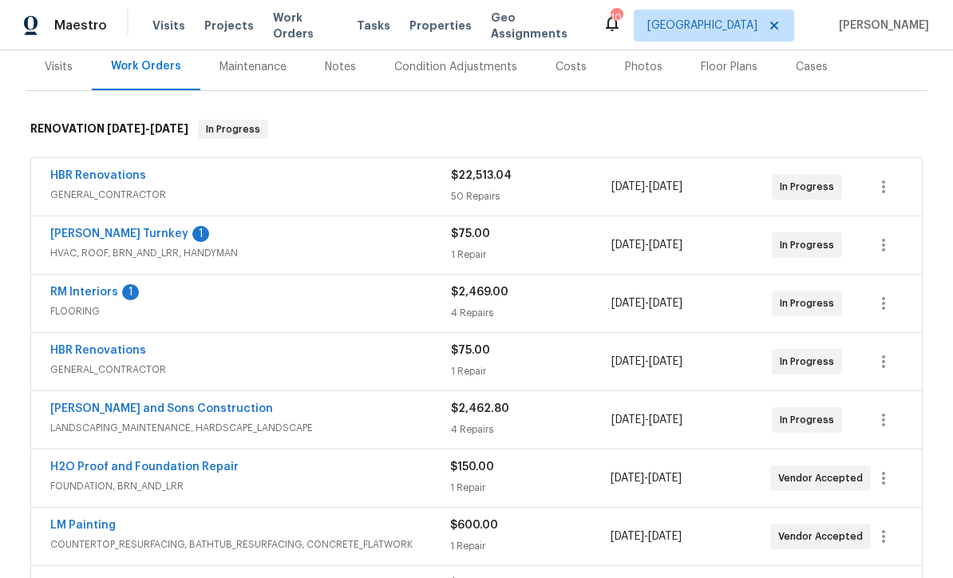
click at [87, 170] on link "HBR Renovations" at bounding box center [98, 175] width 96 height 11
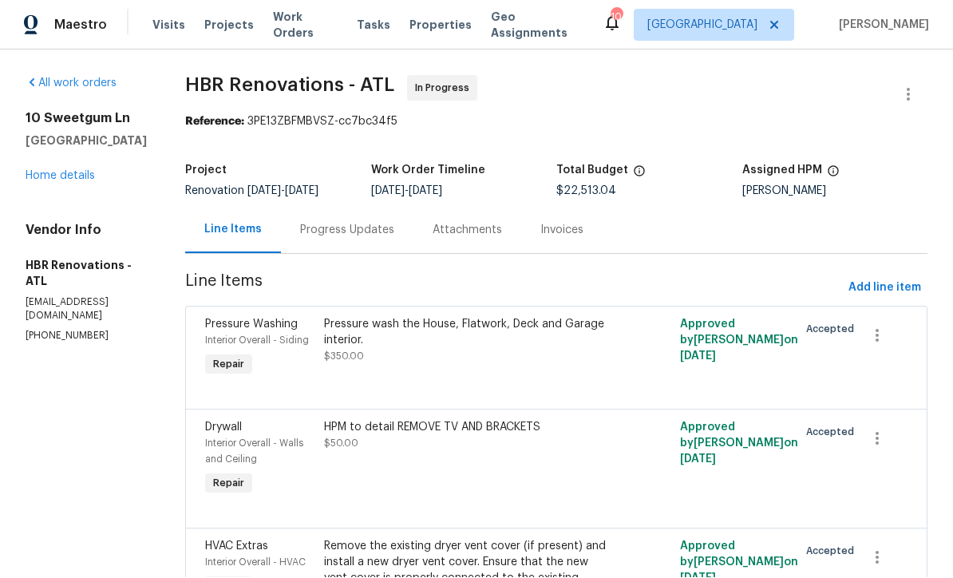
scroll to position [1, 0]
click at [340, 232] on div "Progress Updates" at bounding box center [347, 231] width 94 height 16
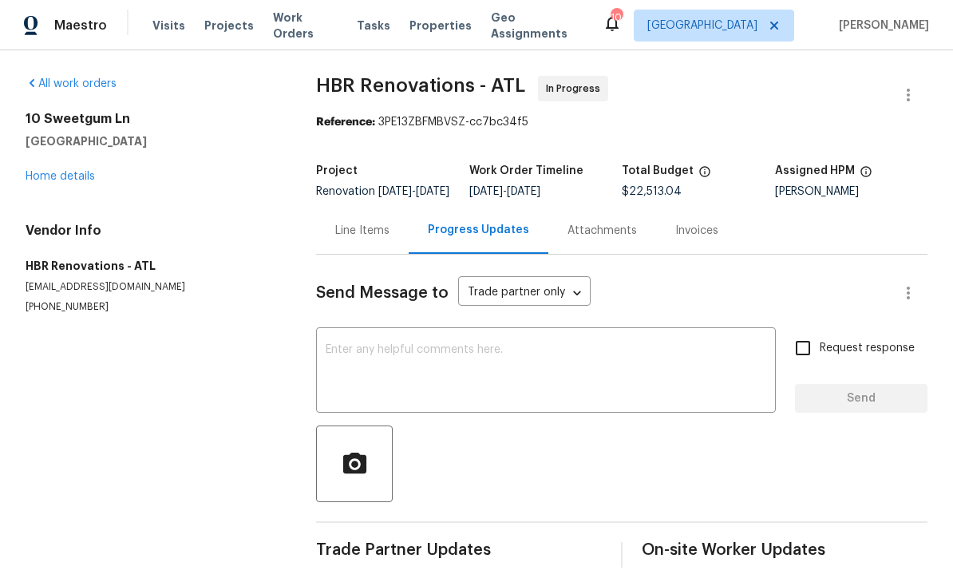
click at [330, 350] on div "x ​" at bounding box center [546, 371] width 460 height 81
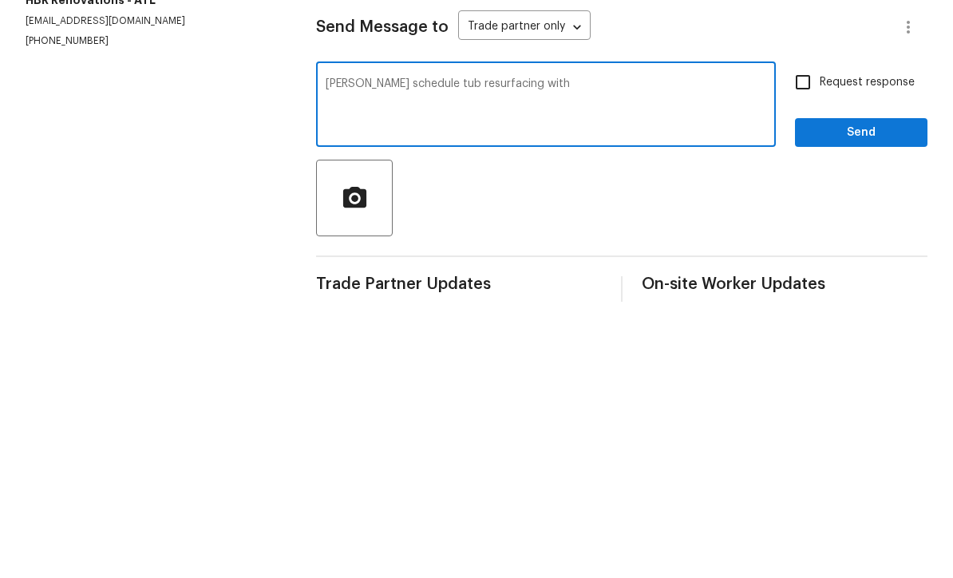
click at [543, 344] on textarea "Pease schedule tub resurfacing with" at bounding box center [546, 372] width 441 height 56
paste textarea "LM Painting - ATL-S lmarkpaintingnremodeling@gmail.com (770) 374-7297"
type textarea "Pease schedule tub resurfacing with LM Painting - ATL-S lmarkpaintingnremodelin…"
click at [809, 331] on input "Request response" at bounding box center [803, 348] width 34 height 34
checkbox input "true"
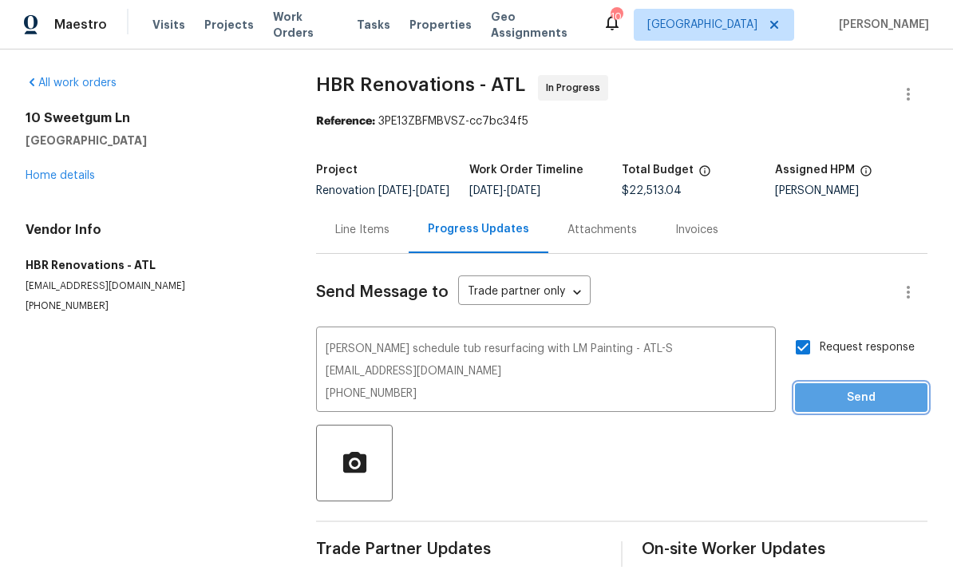
click at [844, 389] on span "Send" at bounding box center [861, 399] width 107 height 20
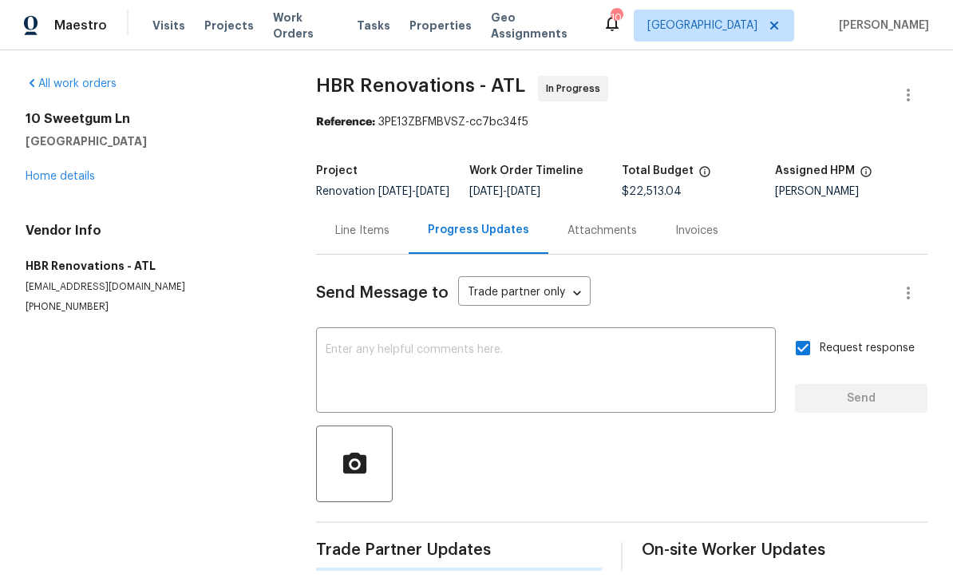
scroll to position [27, 0]
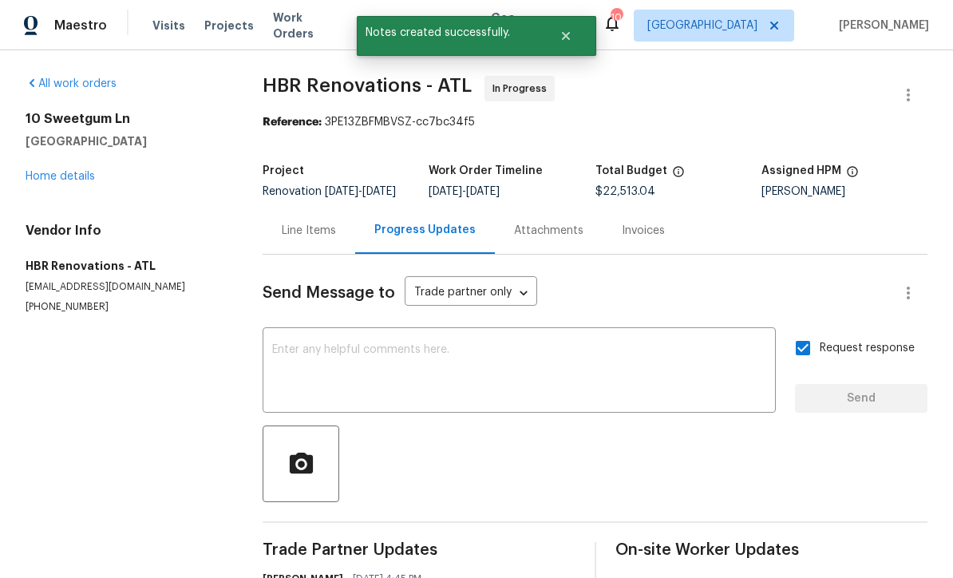
click at [49, 171] on link "Home details" at bounding box center [60, 176] width 69 height 11
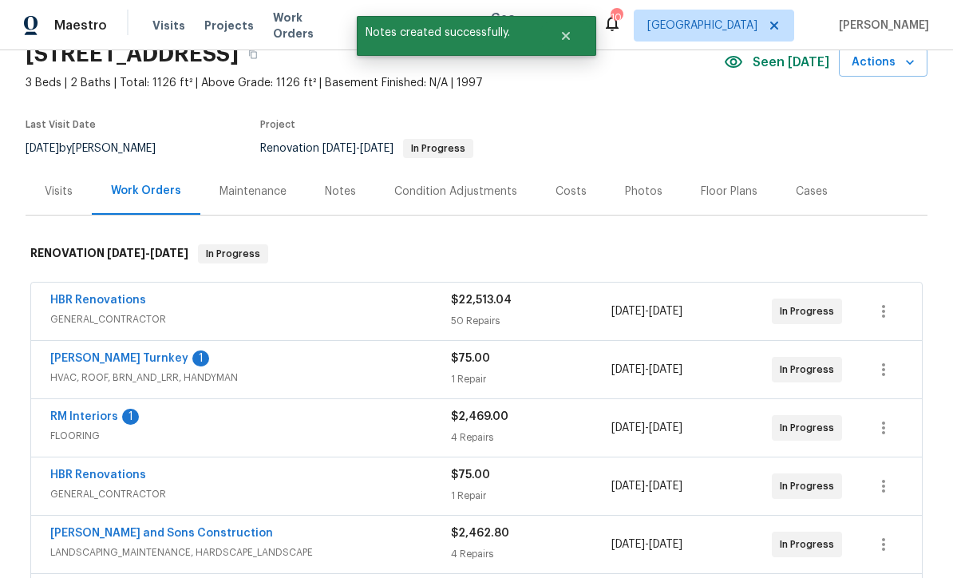
scroll to position [77, 0]
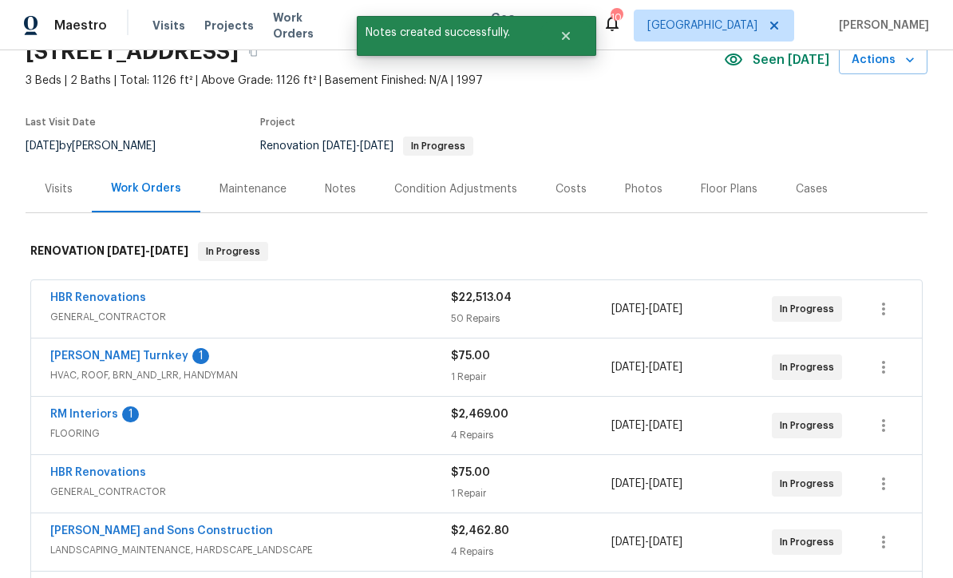
click at [76, 409] on link "RM Interiors" at bounding box center [84, 414] width 68 height 11
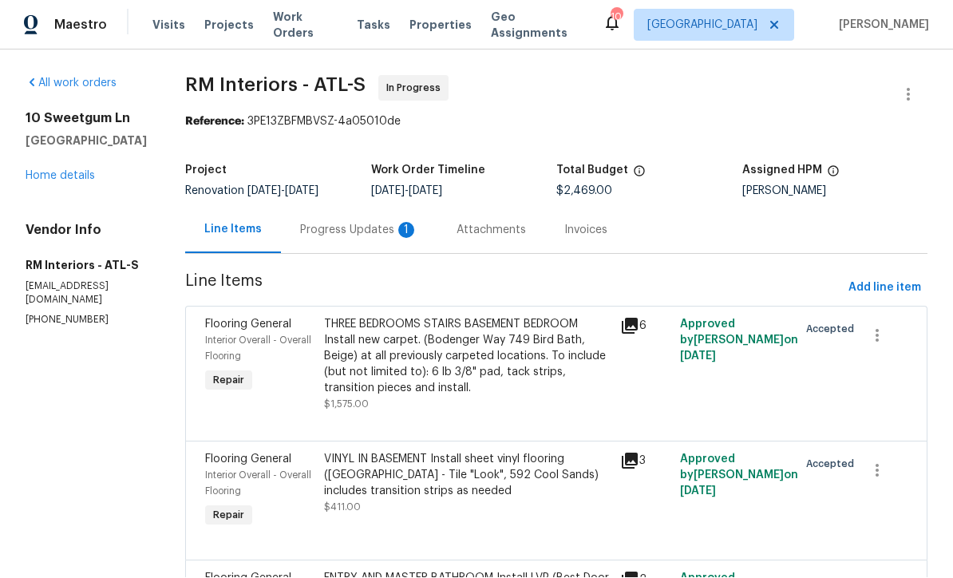
scroll to position [1, 0]
click at [323, 227] on div "Progress Updates 1" at bounding box center [359, 231] width 118 height 16
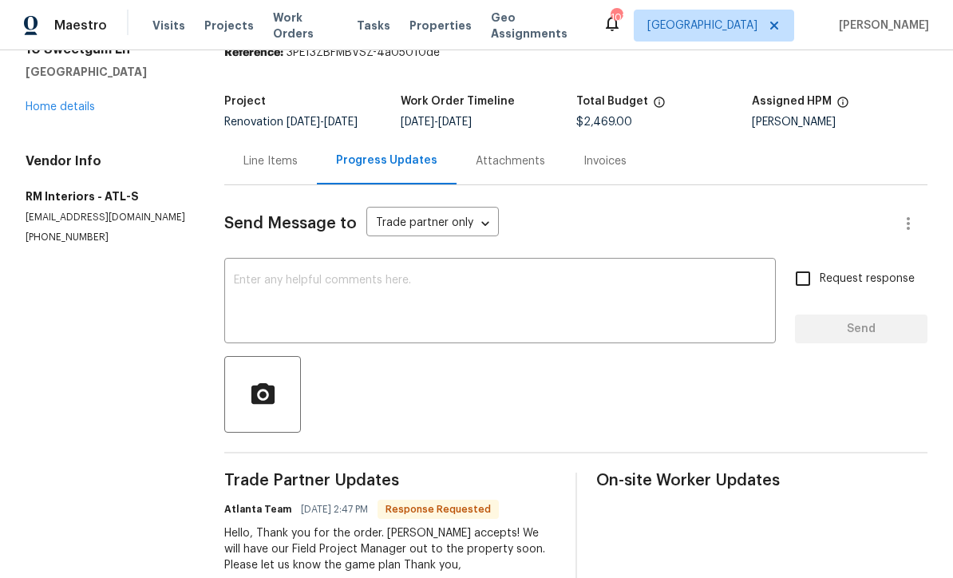
scroll to position [69, 0]
click at [49, 108] on link "Home details" at bounding box center [60, 107] width 69 height 11
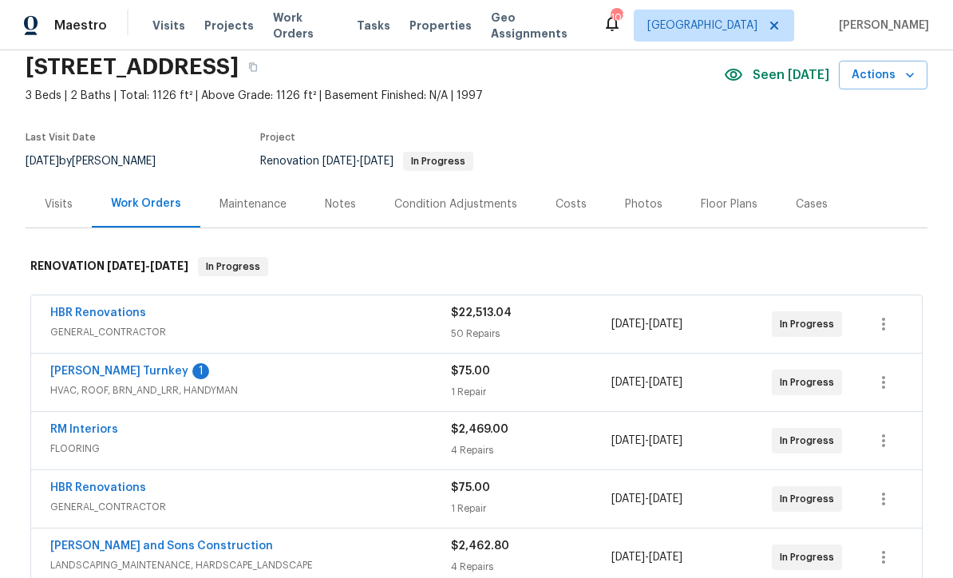
scroll to position [60, 0]
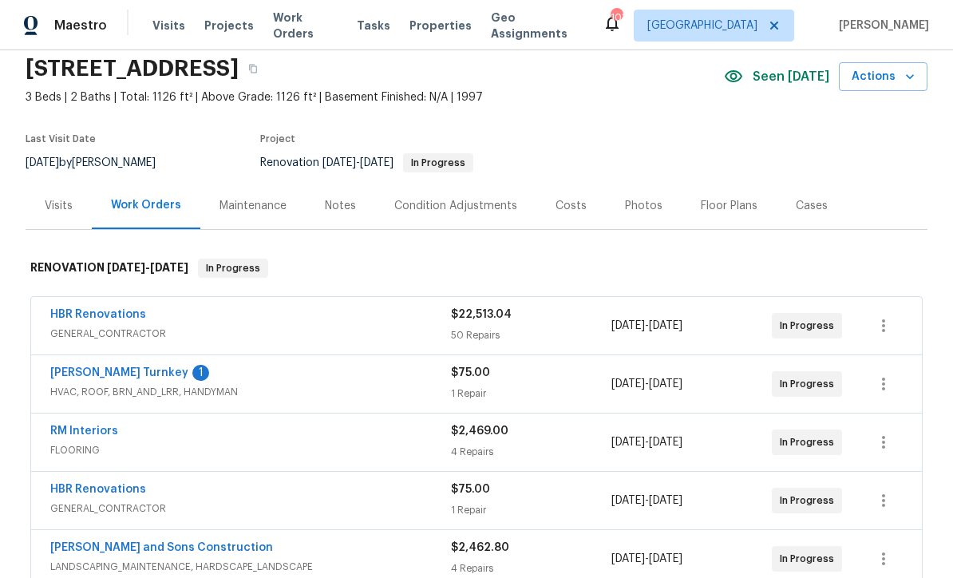
click at [85, 309] on link "HBR Renovations" at bounding box center [98, 314] width 96 height 11
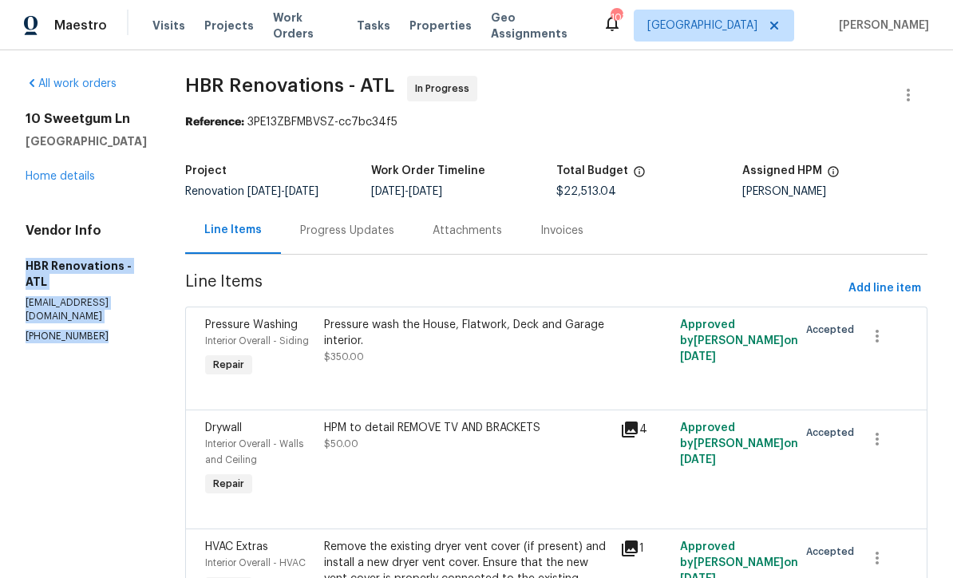
click at [46, 178] on link "Home details" at bounding box center [60, 176] width 69 height 11
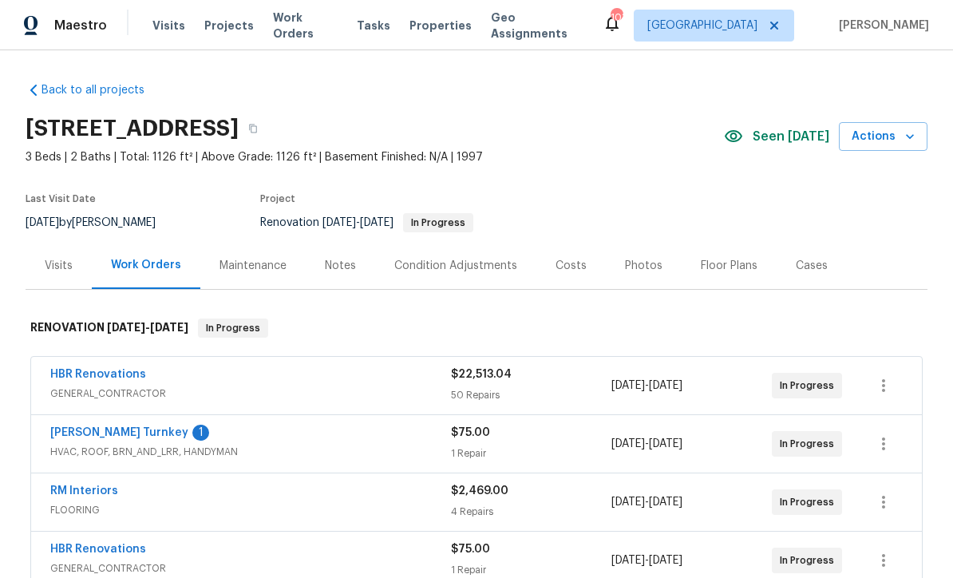
click at [71, 492] on link "RM Interiors" at bounding box center [84, 490] width 68 height 11
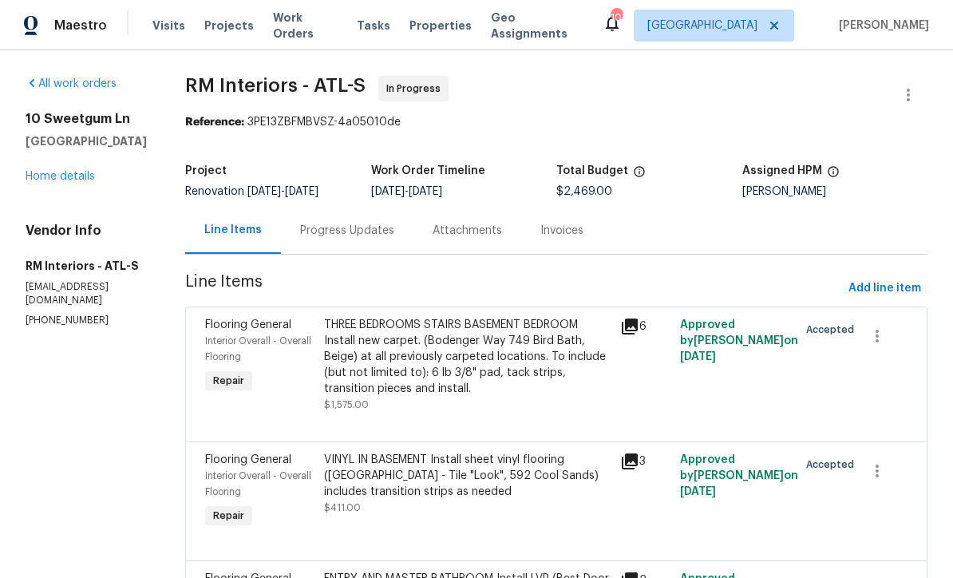
click at [319, 234] on div "Progress Updates" at bounding box center [347, 231] width 94 height 16
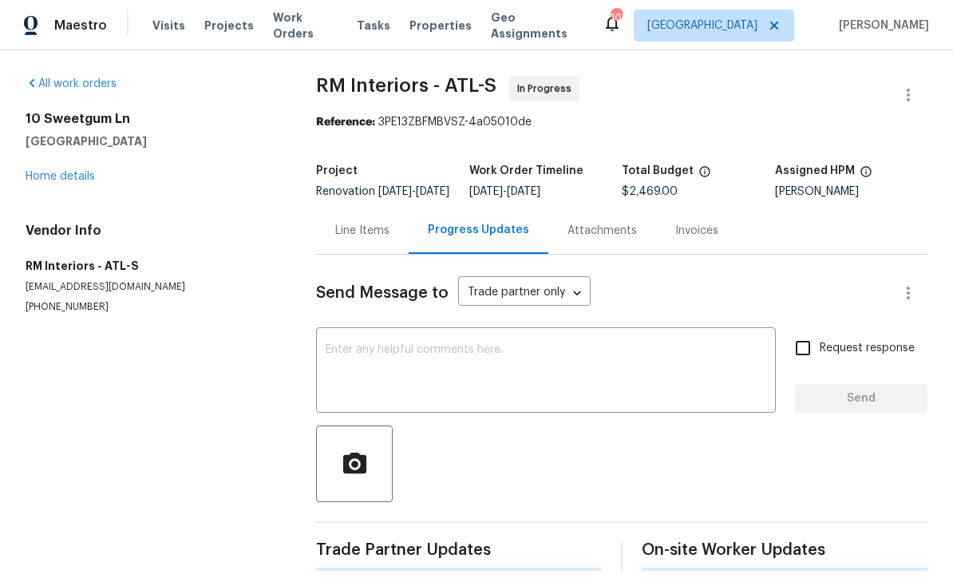
click at [329, 352] on div "x ​" at bounding box center [546, 371] width 460 height 81
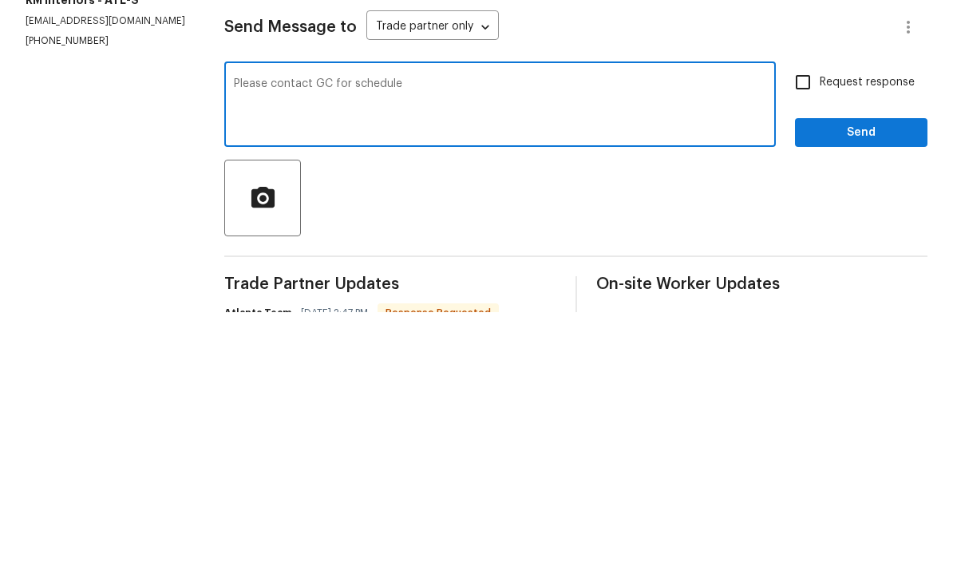
click at [441, 344] on textarea "Please contact GC for schedule" at bounding box center [500, 372] width 532 height 56
paste textarea "HBR Renovations - ATL hbrrenovation@gmail.com (404) 718-0382"
type textarea "Please contact GC for schedule HBR Renovations - ATL [EMAIL_ADDRESS][DOMAIN_NAM…"
click at [816, 331] on input "Request response" at bounding box center [803, 348] width 34 height 34
checkbox input "true"
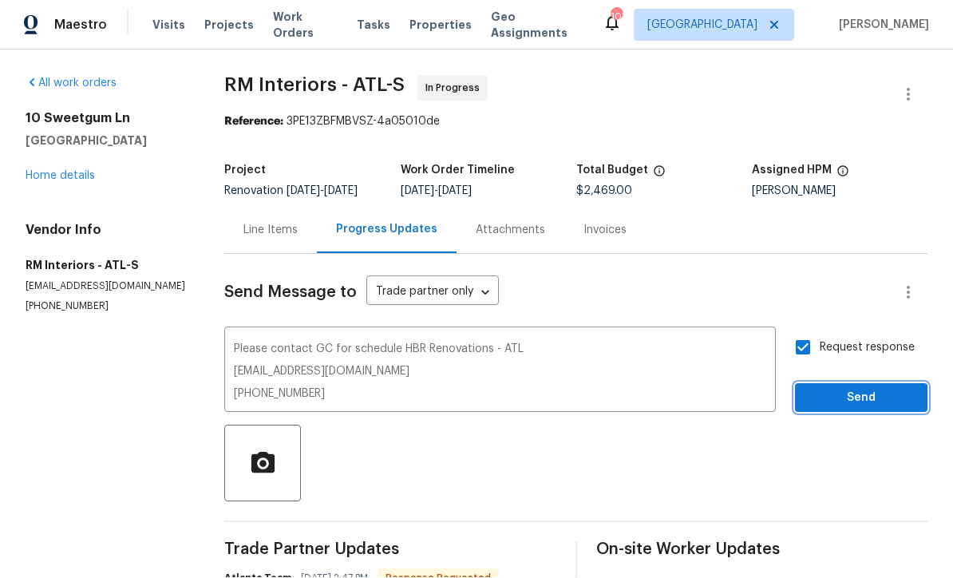
click at [845, 389] on span "Send" at bounding box center [861, 399] width 107 height 20
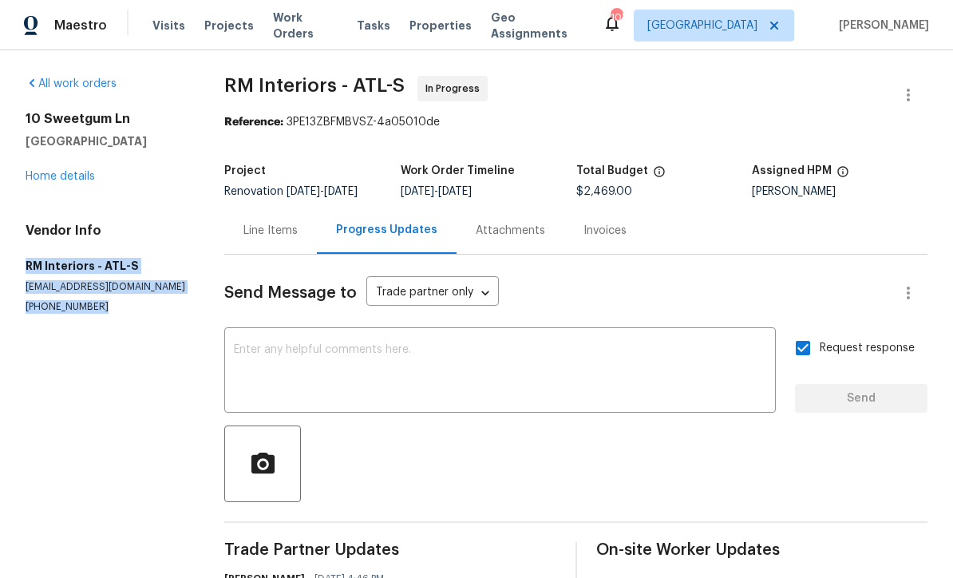
click at [50, 171] on link "Home details" at bounding box center [60, 176] width 69 height 11
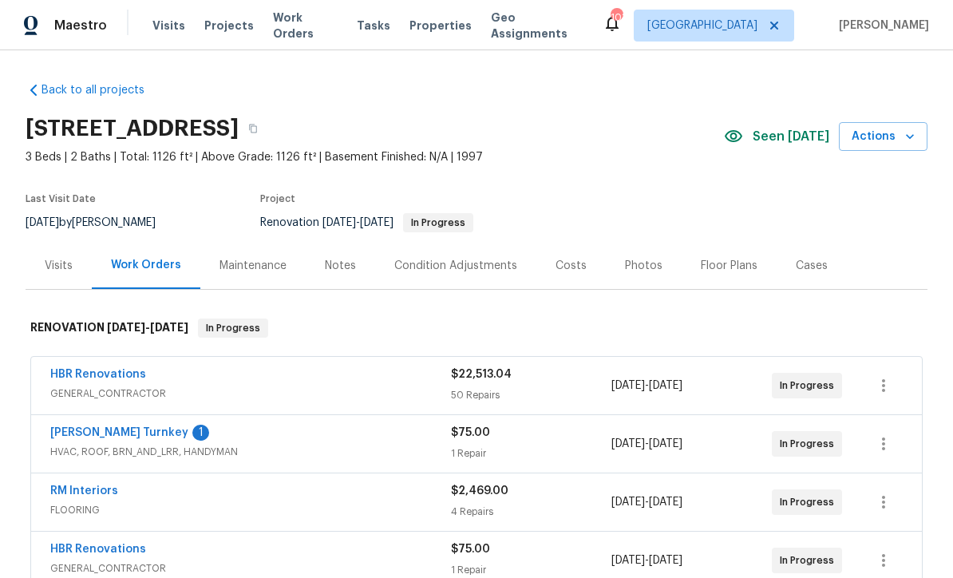
click at [69, 369] on link "HBR Renovations" at bounding box center [98, 374] width 96 height 11
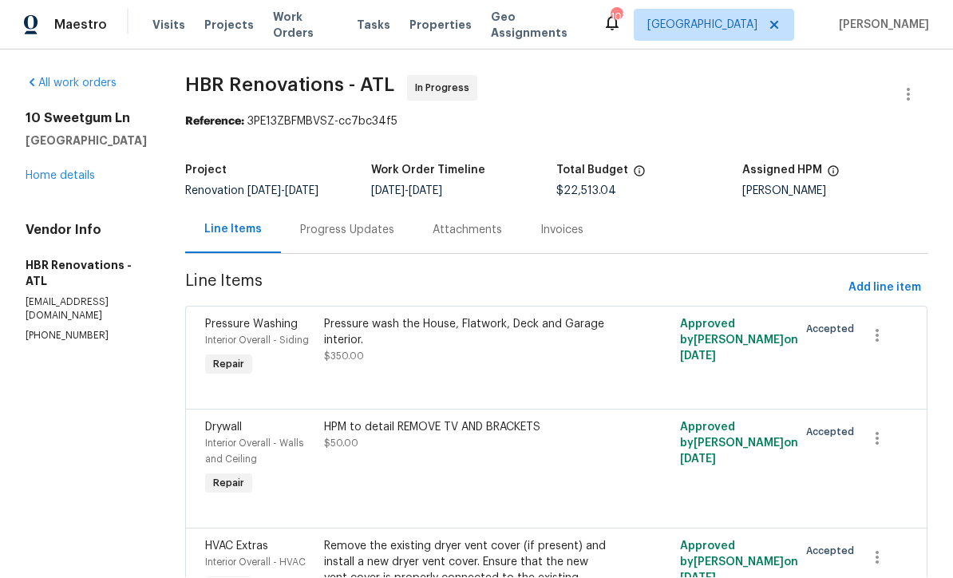
scroll to position [1, 0]
click at [314, 228] on div "Progress Updates" at bounding box center [347, 231] width 94 height 16
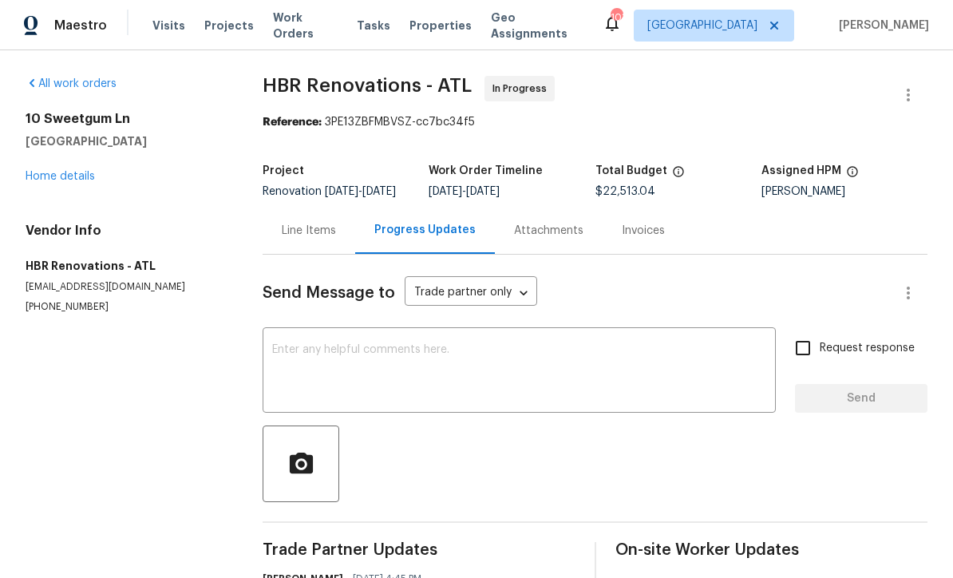
click at [302, 358] on textarea at bounding box center [519, 372] width 494 height 56
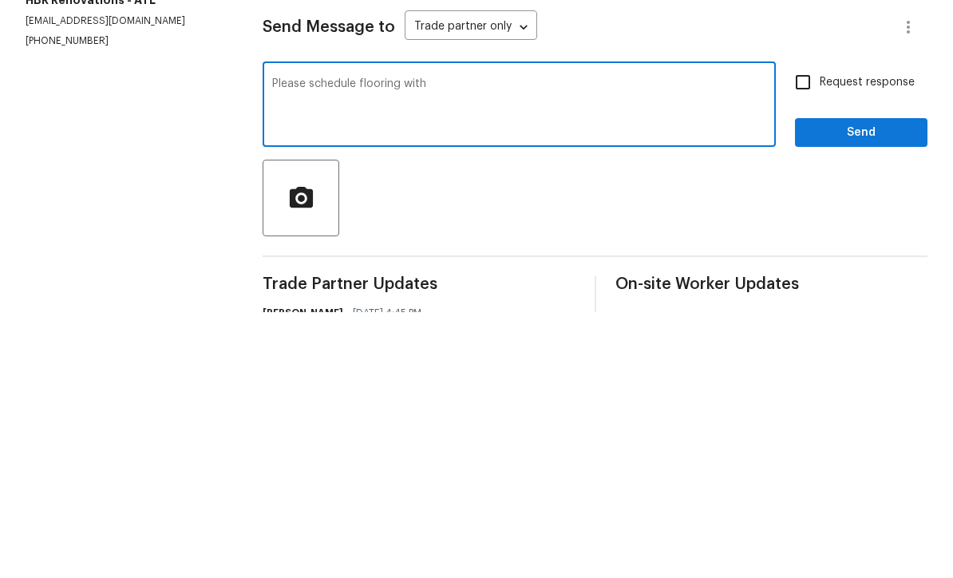
click at [469, 344] on textarea "Please schedule flooring with" at bounding box center [519, 372] width 494 height 56
paste textarea "RM Interiors - ATL-S atlanta@rmiflooring.com (404) 771-0472"
type textarea "Please schedule flooring with RM Interiors - ATL-S atlanta@rmiflooring.com (404…"
click at [801, 331] on input "Request response" at bounding box center [803, 348] width 34 height 34
checkbox input "true"
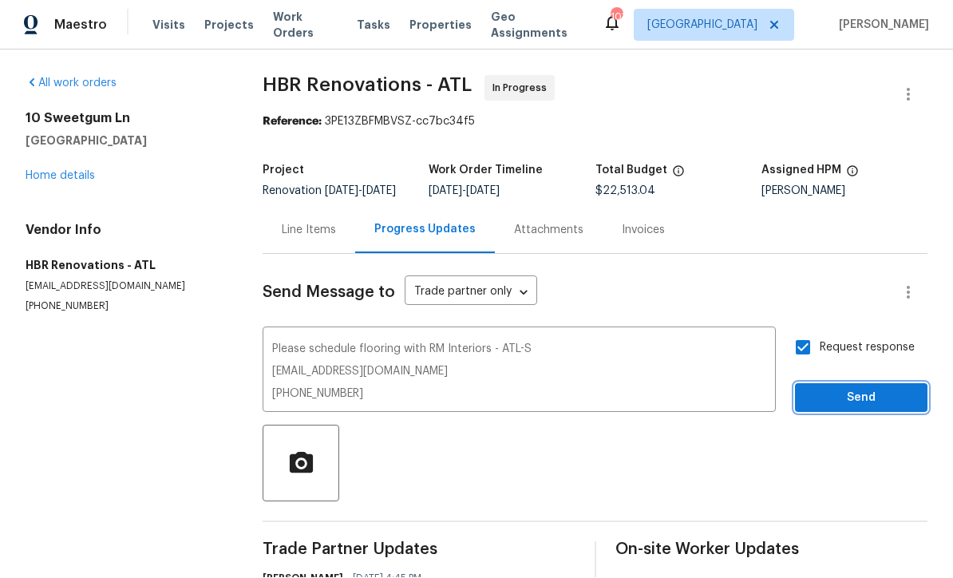
click at [836, 389] on span "Send" at bounding box center [861, 399] width 107 height 20
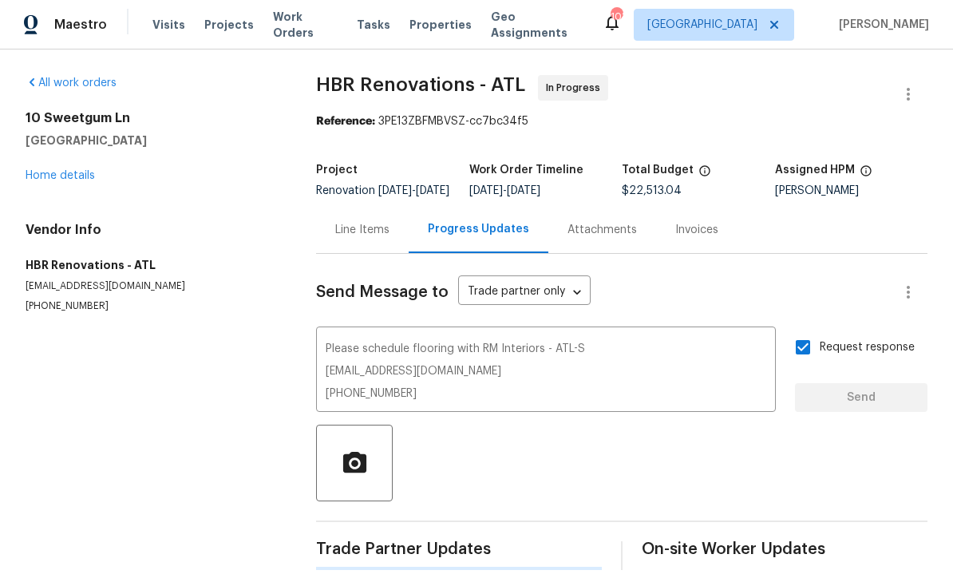
scroll to position [30, 0]
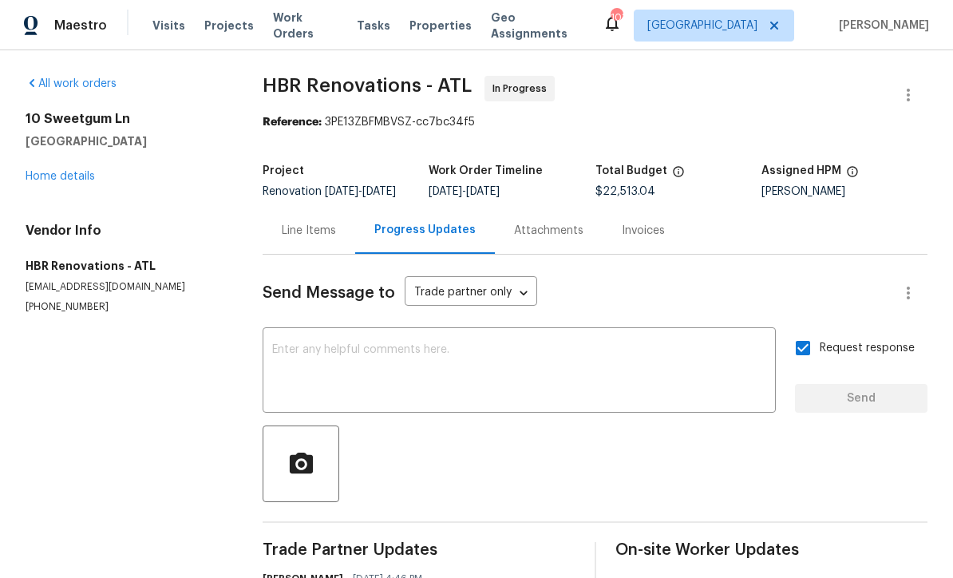
click at [34, 137] on div "10 Sweetgum Ln Dallas, GA 30132 Home details" at bounding box center [125, 147] width 199 height 73
click at [47, 171] on link "Home details" at bounding box center [60, 176] width 69 height 11
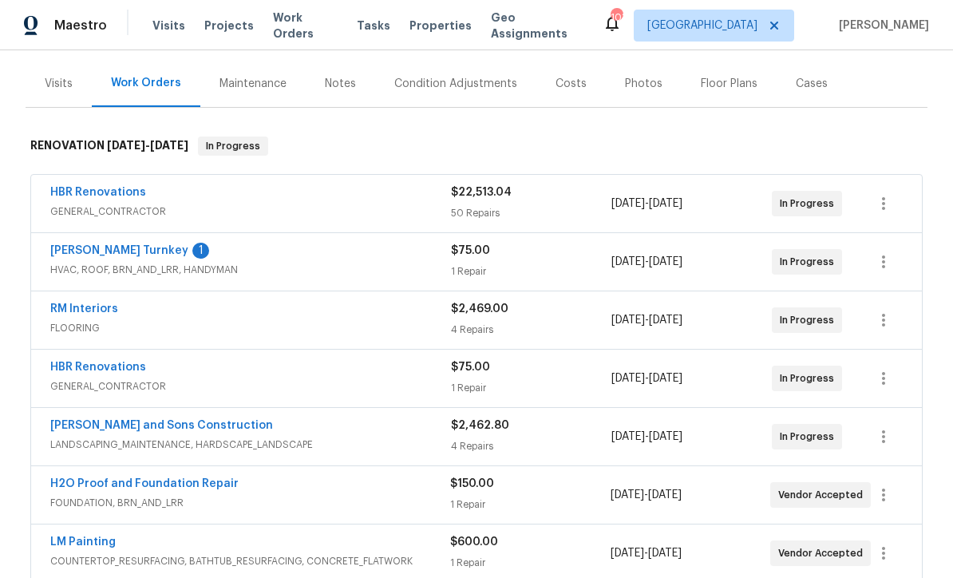
scroll to position [169, 0]
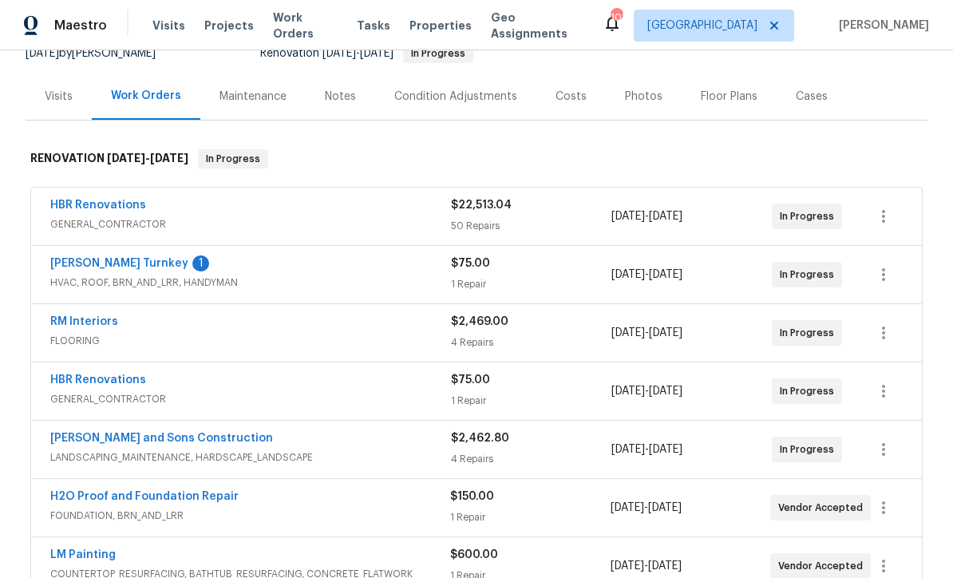
click at [75, 258] on link "[PERSON_NAME] Turnkey" at bounding box center [119, 263] width 138 height 11
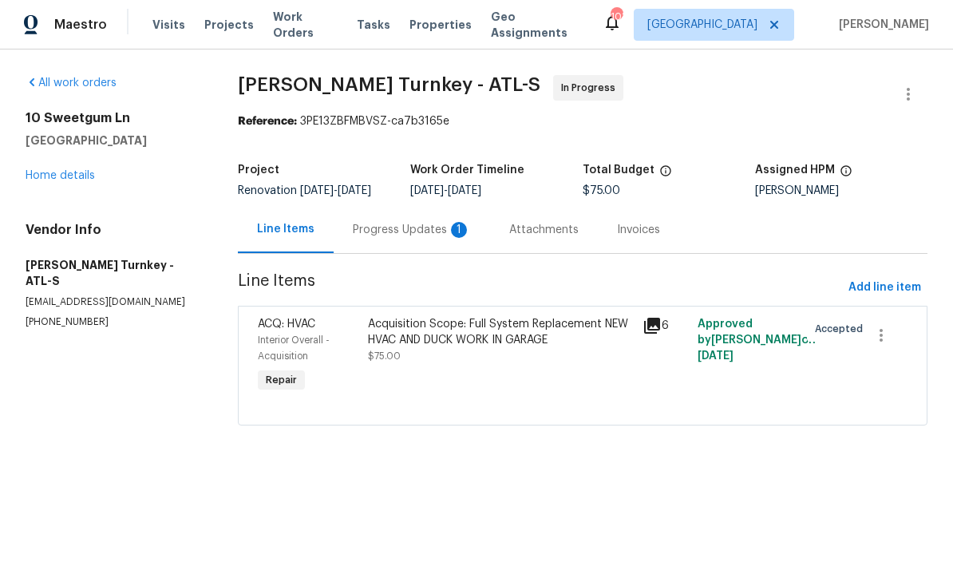
click at [378, 239] on div "Progress Updates 1" at bounding box center [412, 231] width 118 height 16
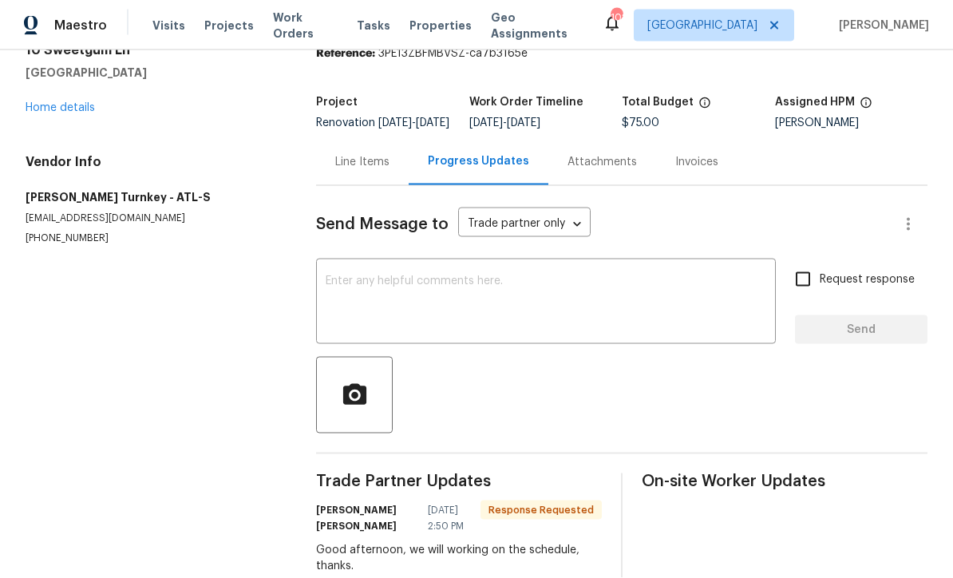
scroll to position [53, 0]
click at [335, 275] on textarea at bounding box center [546, 303] width 441 height 56
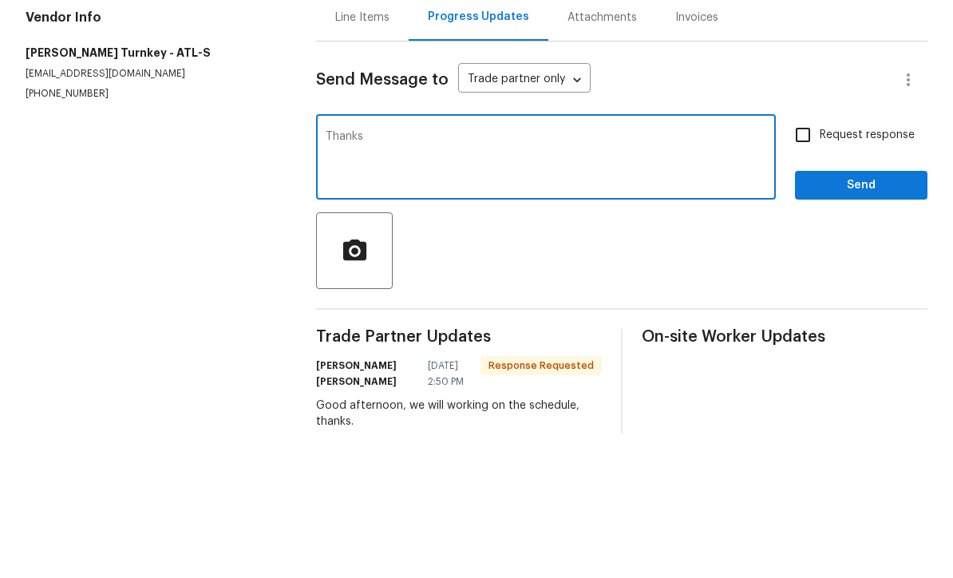
type textarea "Thanks"
click at [861, 320] on span "Send" at bounding box center [861, 330] width 107 height 20
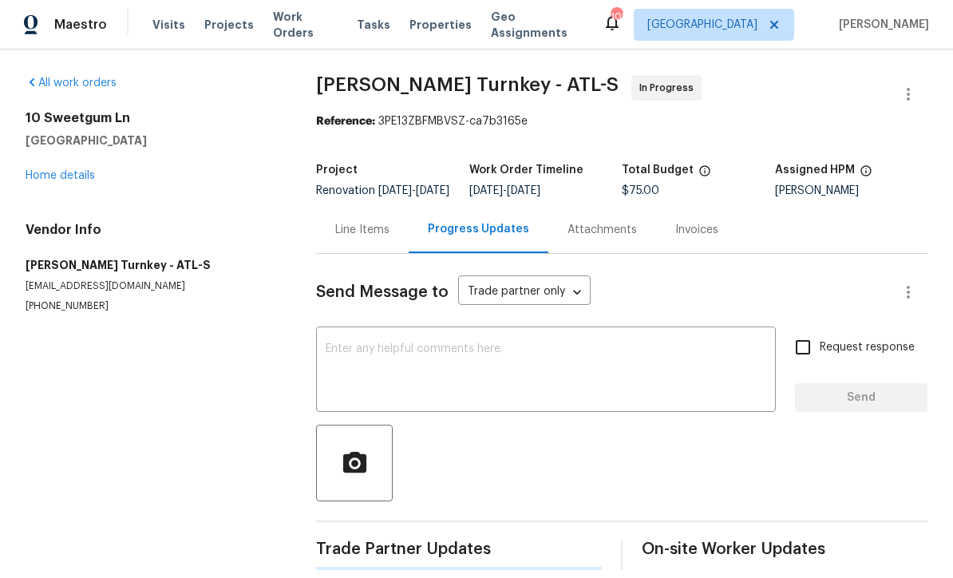
scroll to position [31, 0]
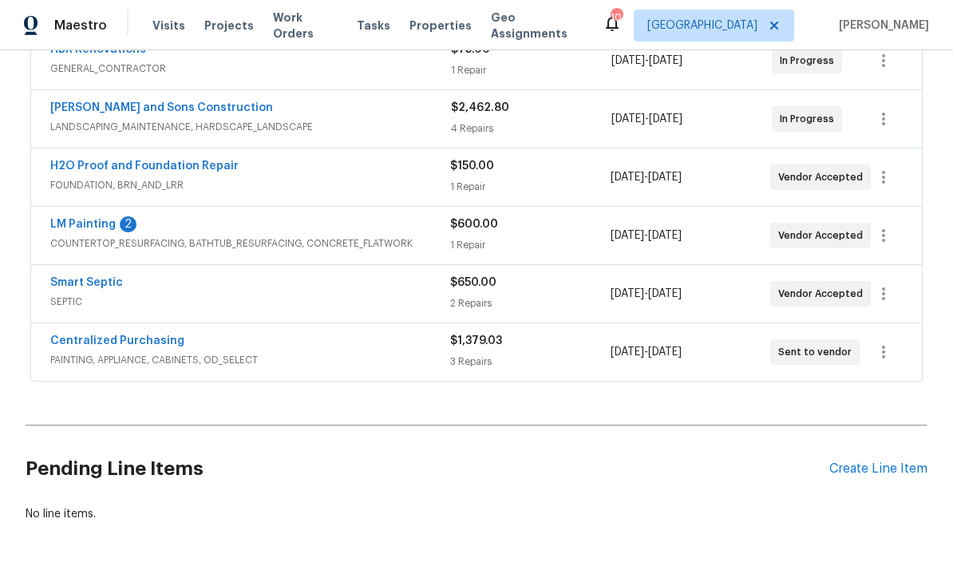
scroll to position [499, 0]
click at [102, 220] on link "LM Painting" at bounding box center [82, 225] width 65 height 11
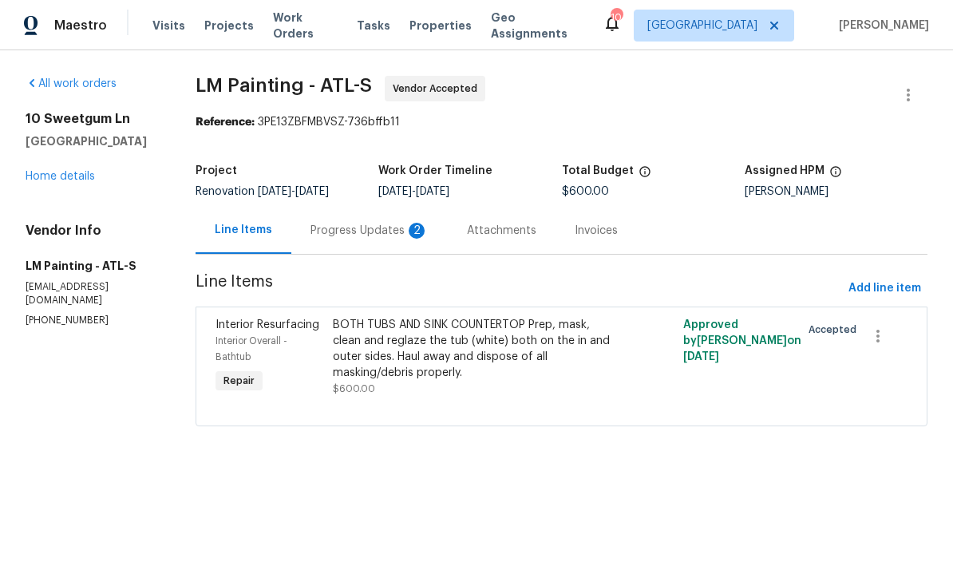
click at [410, 233] on div "Progress Updates 2" at bounding box center [369, 230] width 156 height 47
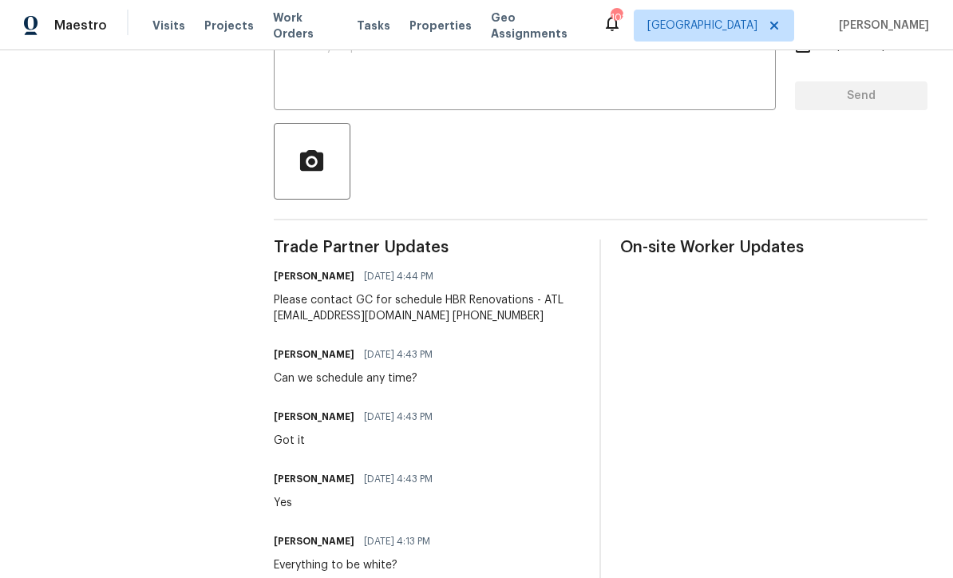
scroll to position [302, 0]
click at [313, 70] on textarea at bounding box center [524, 70] width 483 height 56
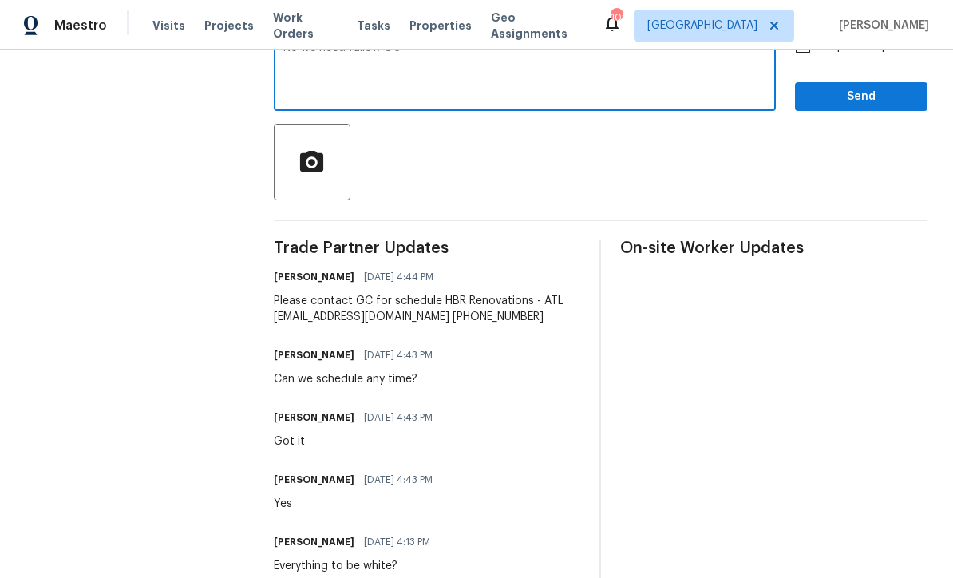
click at [308, 68] on textarea "No we need fallow GC" at bounding box center [524, 70] width 483 height 56
click at [222, 162] on section "All work orders [STREET_ADDRESS] Home details Vendor Info LM Painting - ATL-S […" at bounding box center [131, 183] width 210 height 819
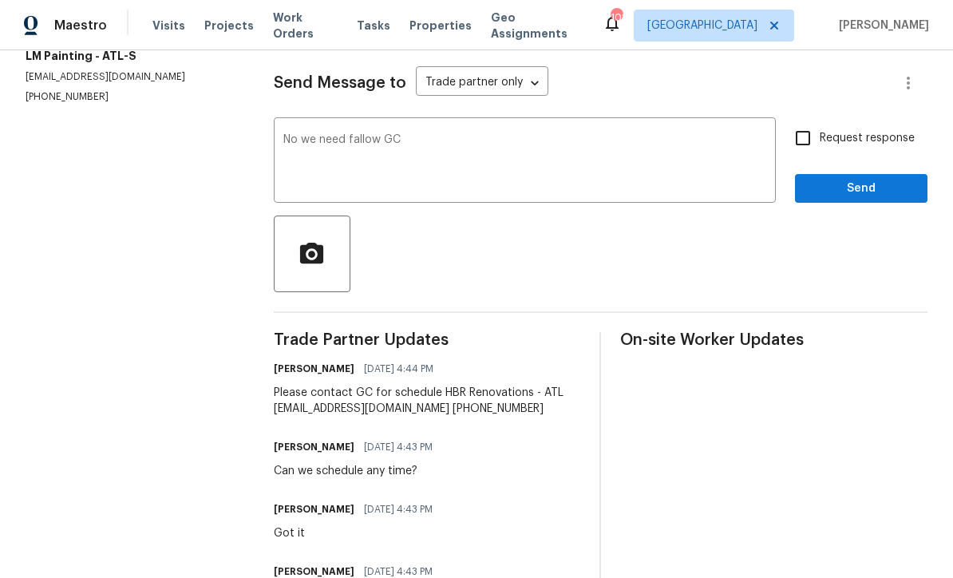
scroll to position [202, 0]
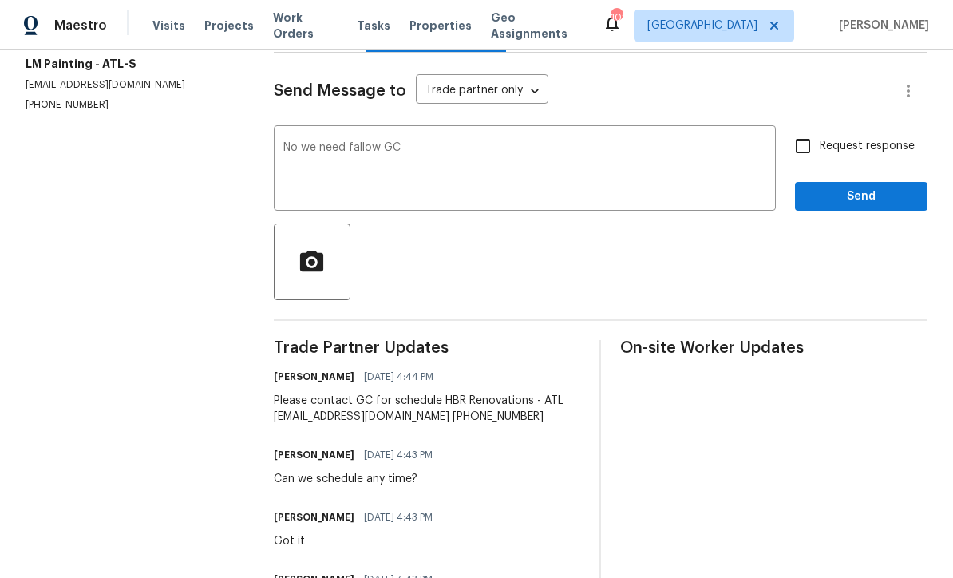
click at [315, 160] on textarea "No we need fallow GC" at bounding box center [524, 170] width 483 height 56
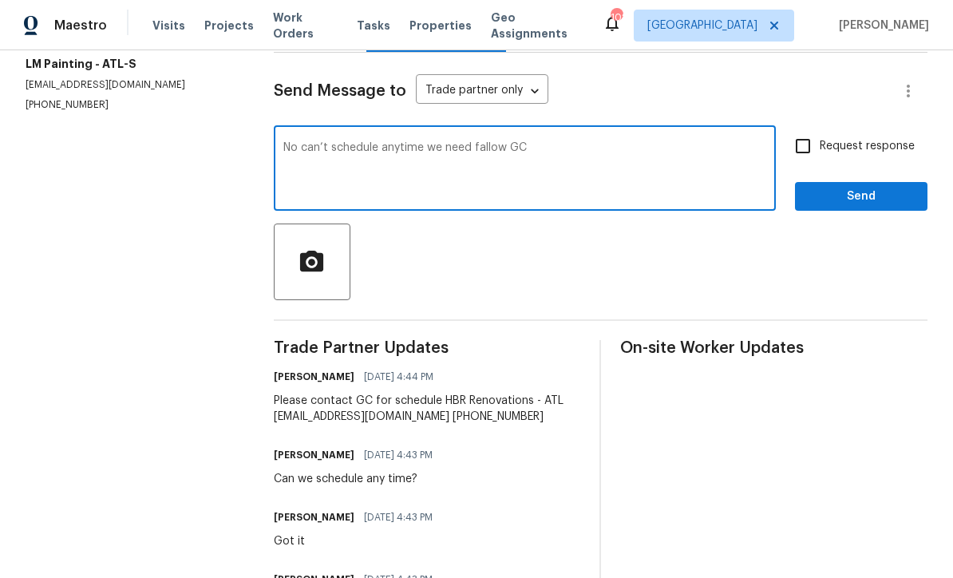
type textarea "No can’t schedule anytime we need fallow GC"
click at [815, 159] on input "Request response" at bounding box center [803, 146] width 34 height 34
checkbox input "true"
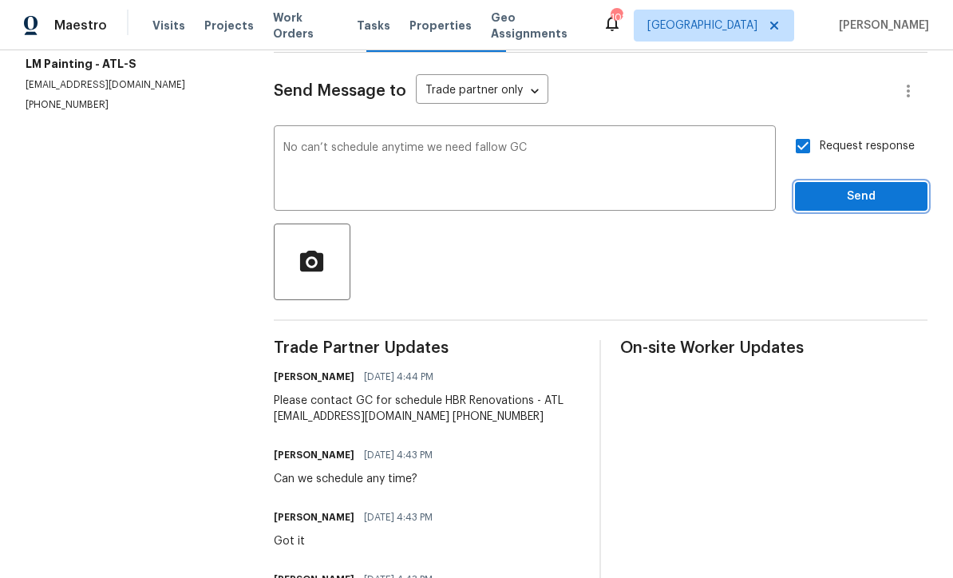
click at [877, 207] on span "Send" at bounding box center [861, 197] width 107 height 20
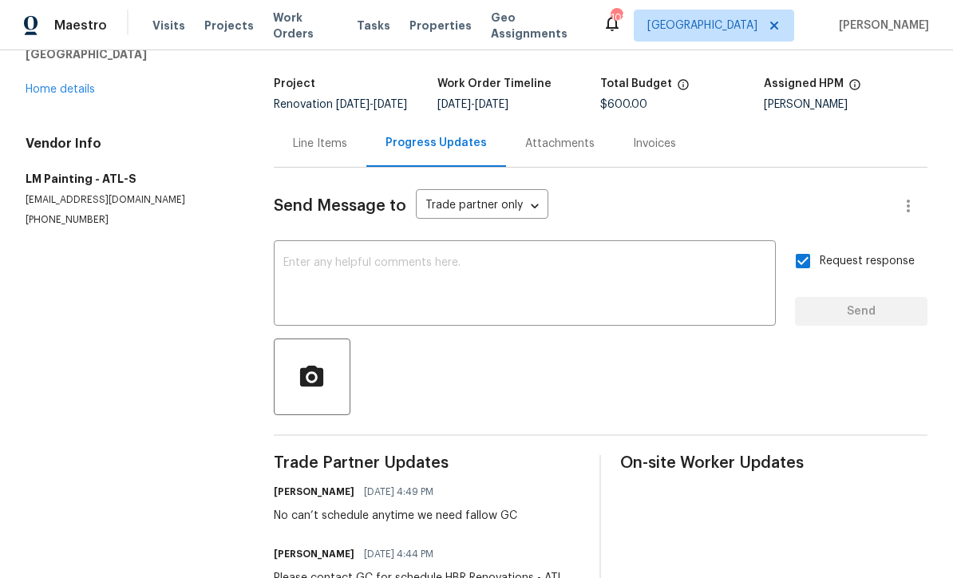
scroll to position [86, 0]
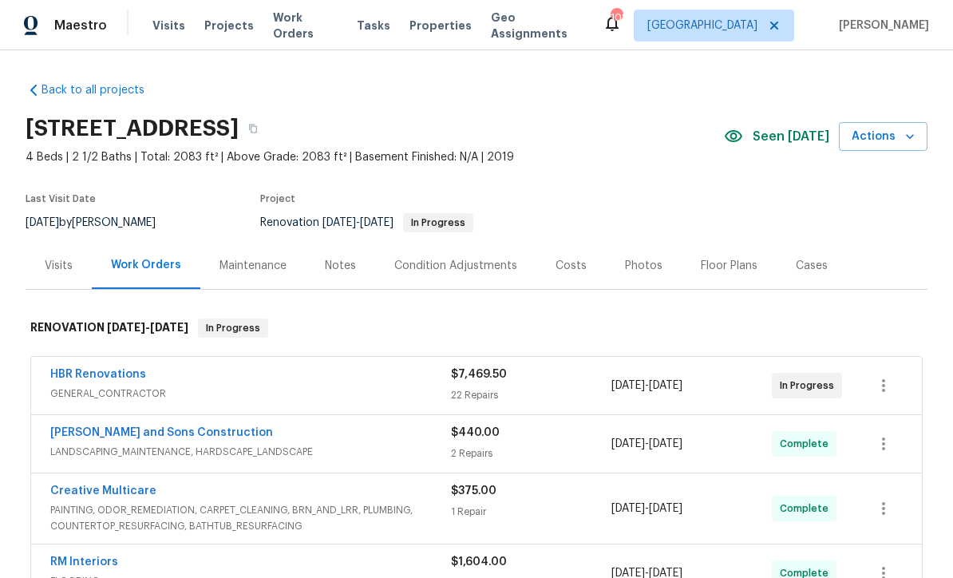
click at [323, 251] on div "Notes" at bounding box center [340, 265] width 69 height 47
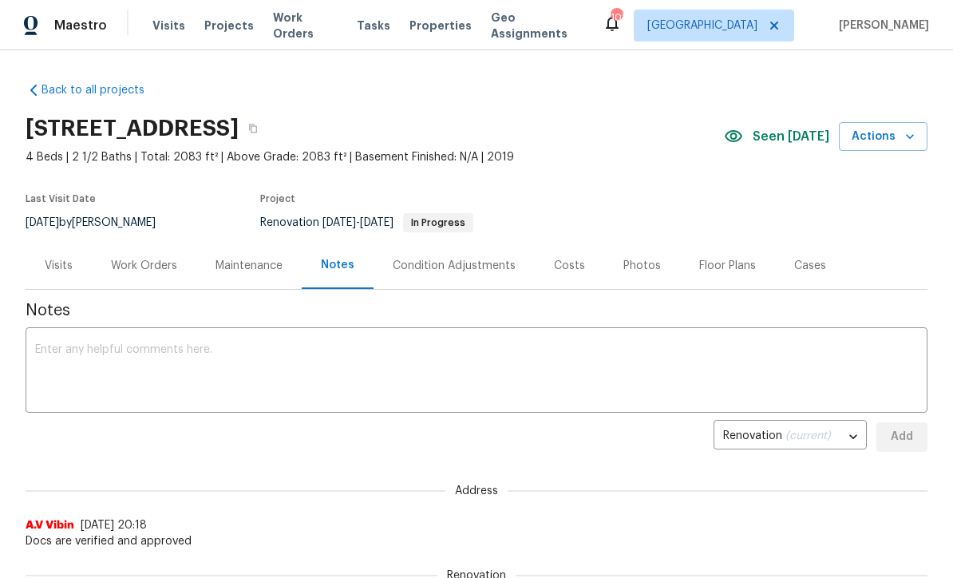
click at [44, 361] on textarea at bounding box center [476, 372] width 883 height 56
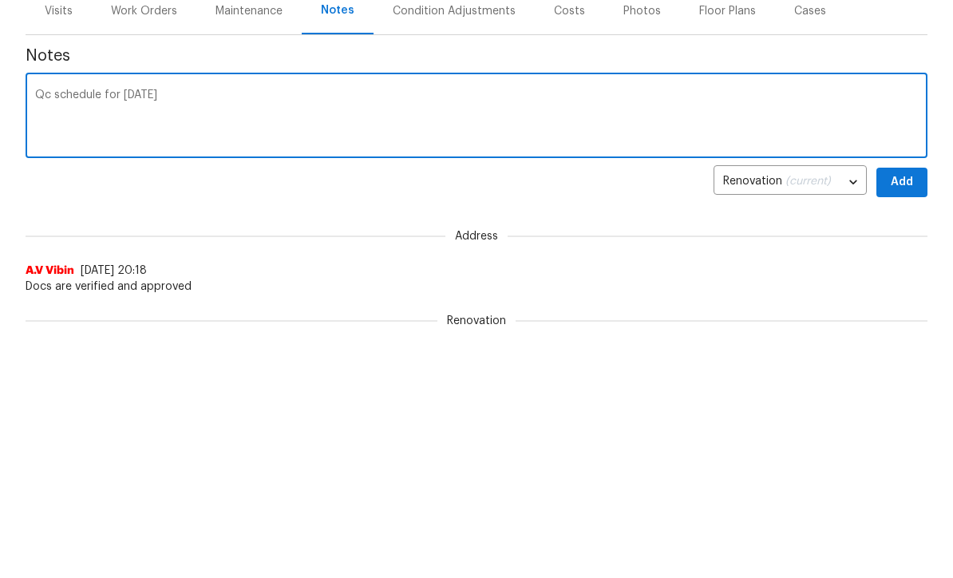
type textarea "Qc schedule for [DATE]"
click at [901, 427] on span "Add" at bounding box center [902, 437] width 26 height 20
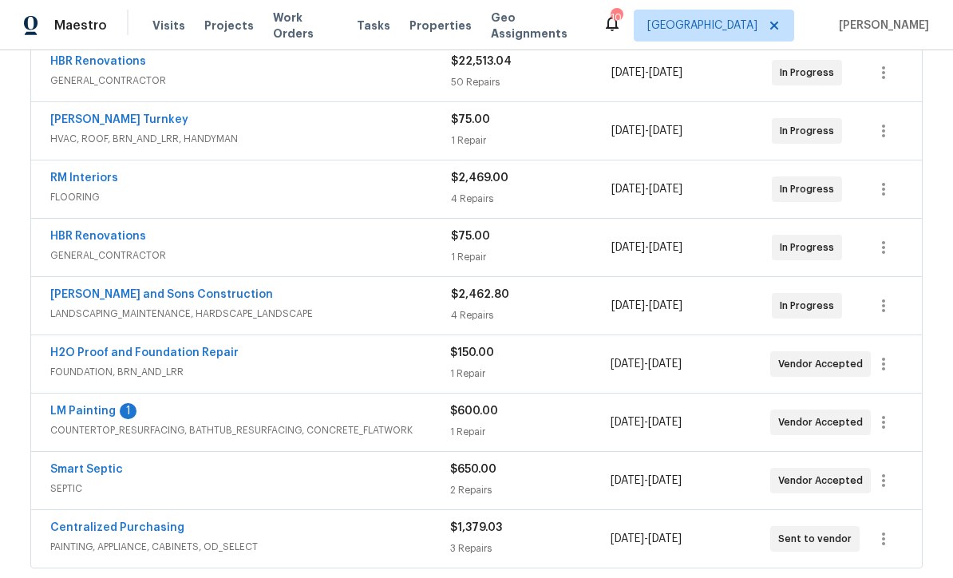
scroll to position [314, 0]
click at [94, 406] on link "LM Painting" at bounding box center [82, 410] width 65 height 11
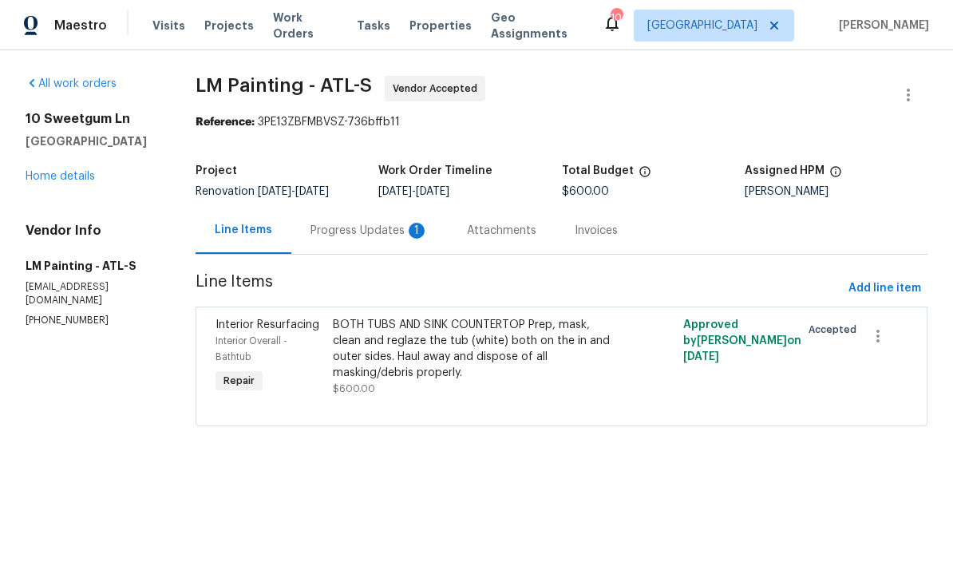
click at [414, 239] on div "Progress Updates 1" at bounding box center [370, 231] width 118 height 16
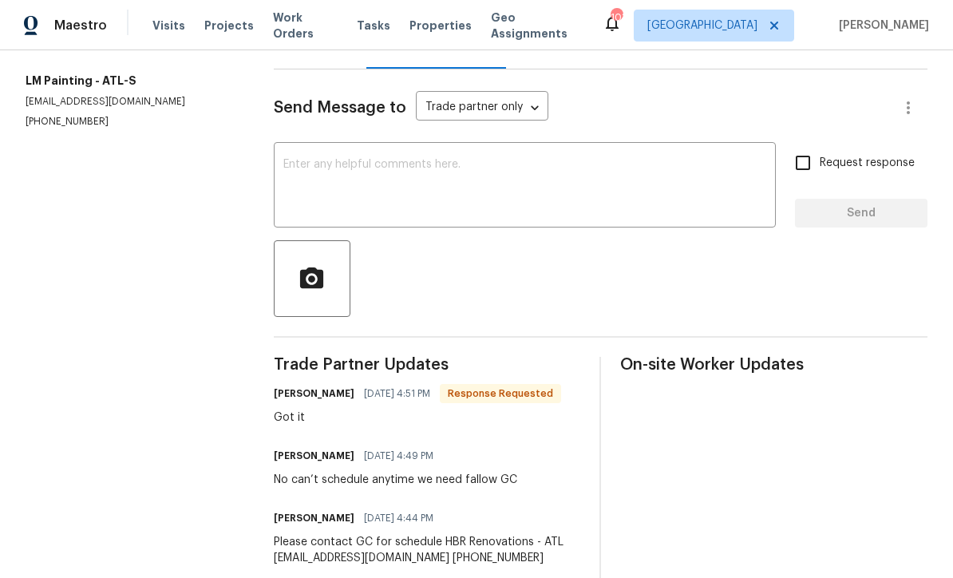
scroll to position [218, 0]
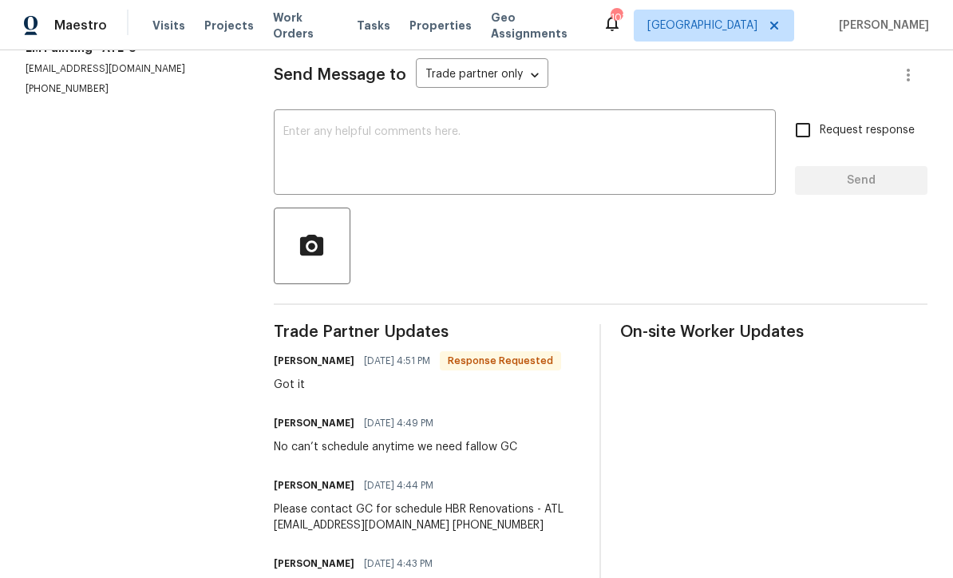
click at [404, 145] on textarea at bounding box center [524, 154] width 483 height 56
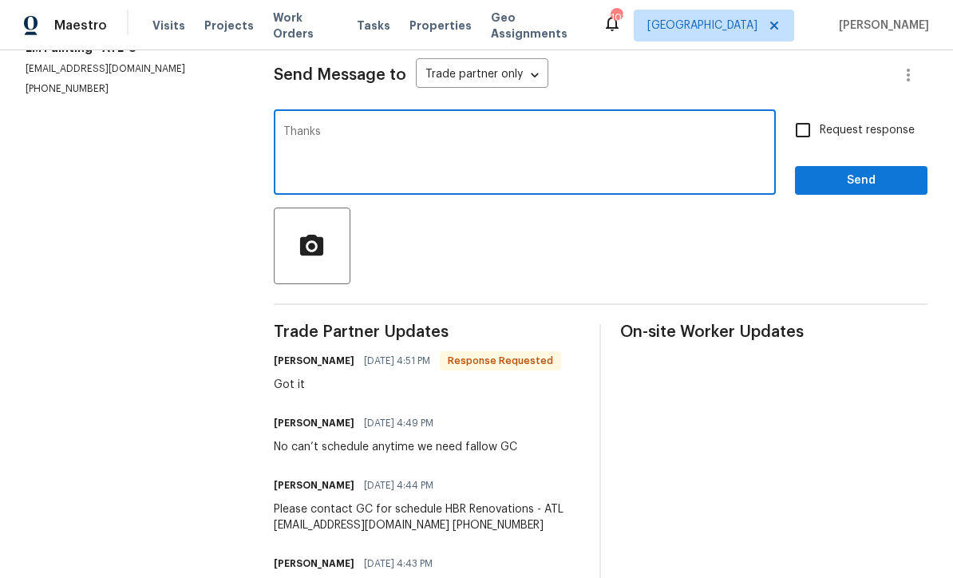
type textarea "Thanks"
click at [803, 137] on input "Request response" at bounding box center [803, 130] width 34 height 34
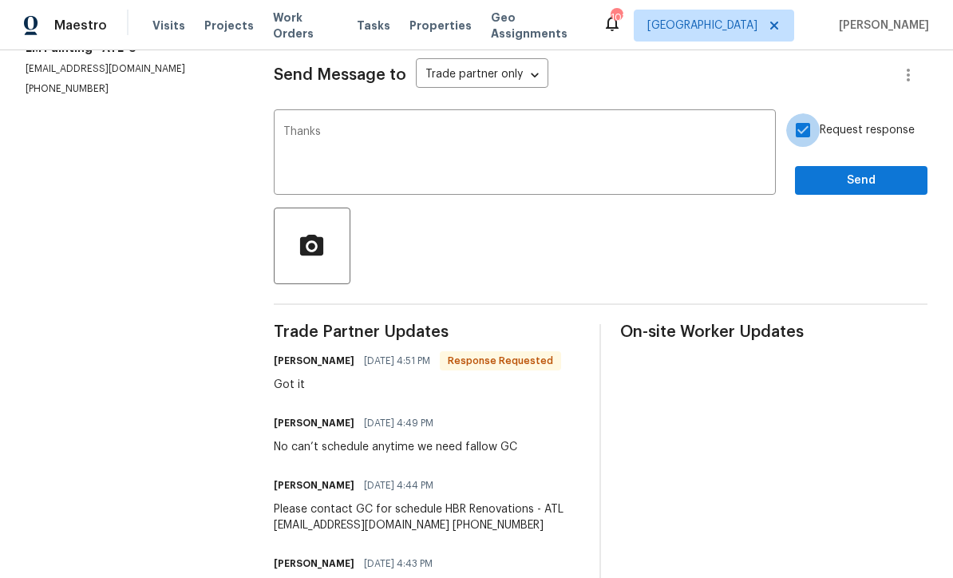
click at [809, 140] on input "Request response" at bounding box center [803, 130] width 34 height 34
checkbox input "false"
click at [862, 187] on span "Send" at bounding box center [861, 181] width 107 height 20
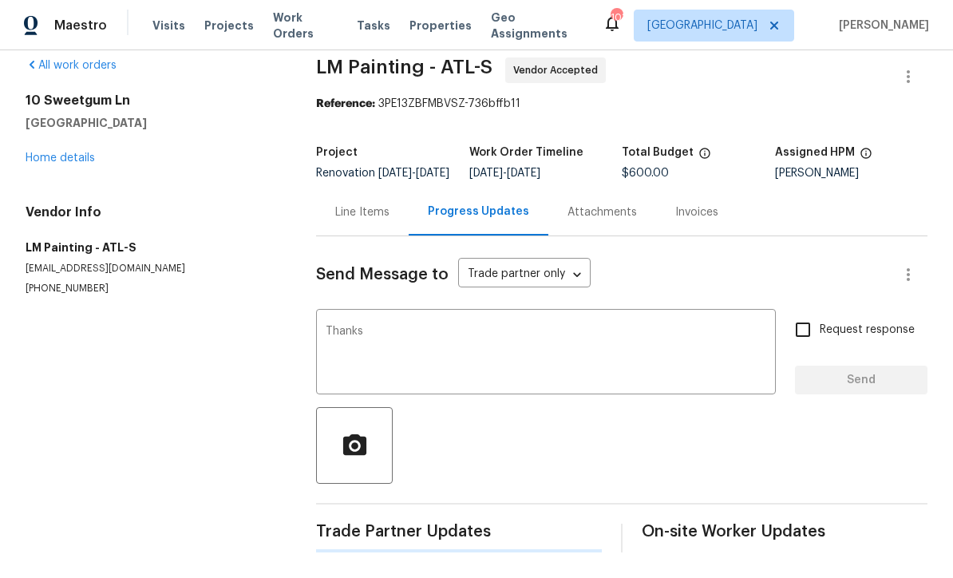
scroll to position [0, 0]
